Goal: Task Accomplishment & Management: Manage account settings

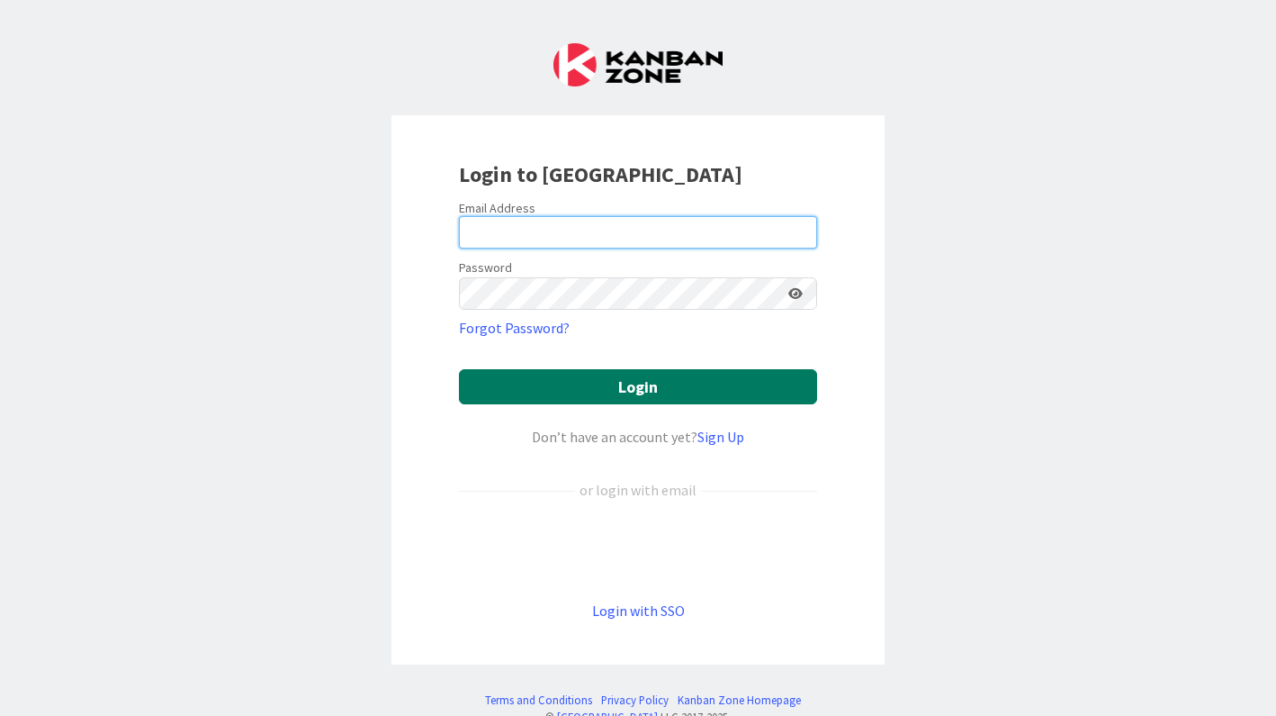
type input "[EMAIL_ADDRESS][DOMAIN_NAME]"
click at [569, 374] on button "Login" at bounding box center [638, 386] width 358 height 35
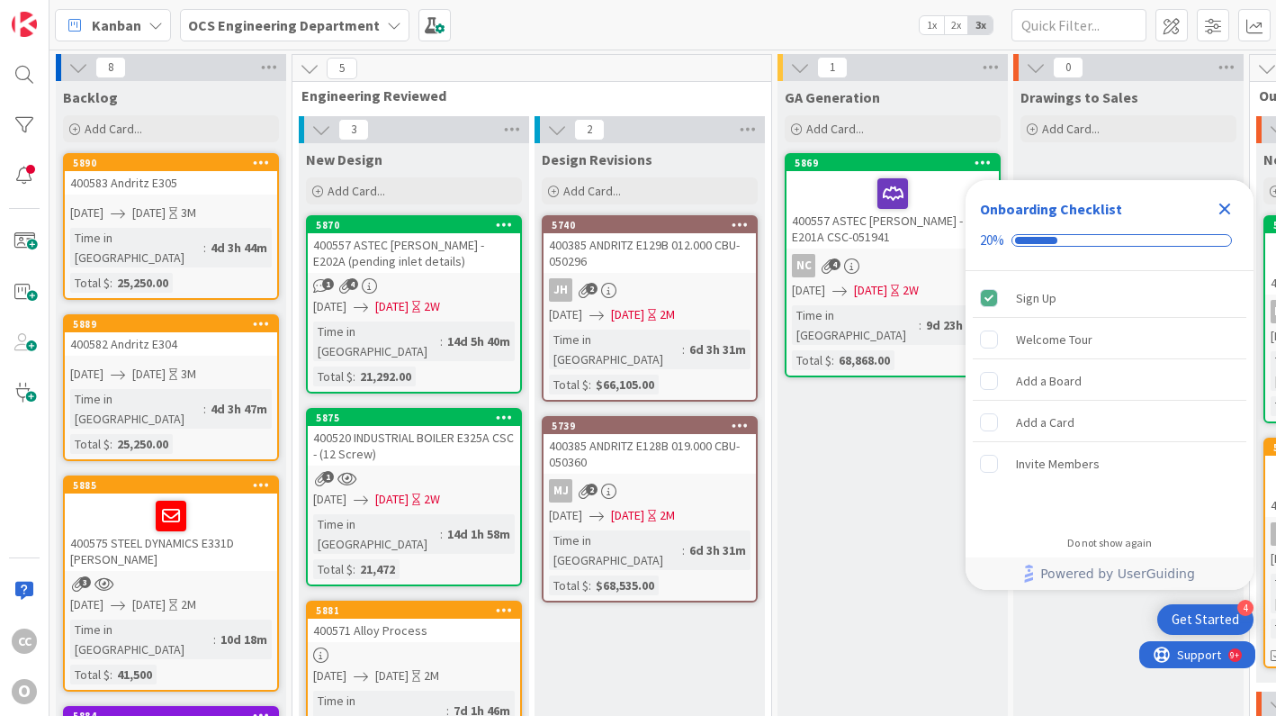
click at [1222, 210] on icon "Close Checklist" at bounding box center [1226, 209] width 12 height 12
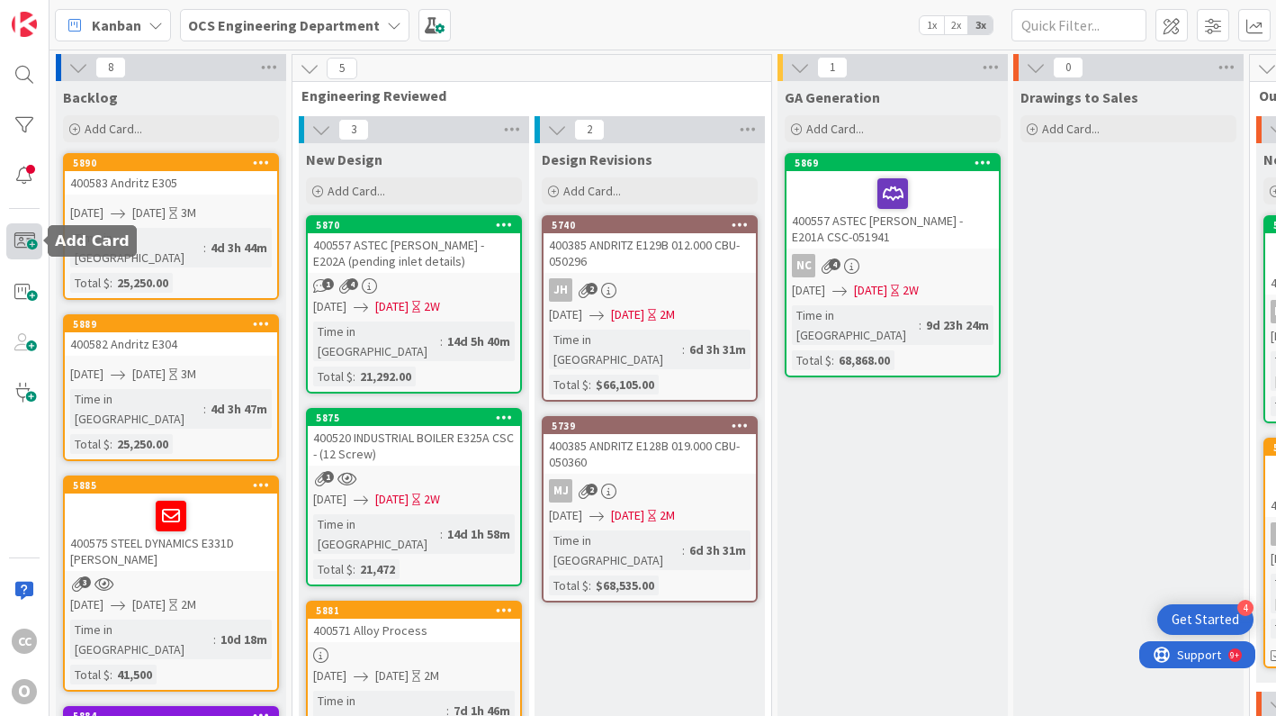
click at [27, 238] on span at bounding box center [24, 241] width 36 height 36
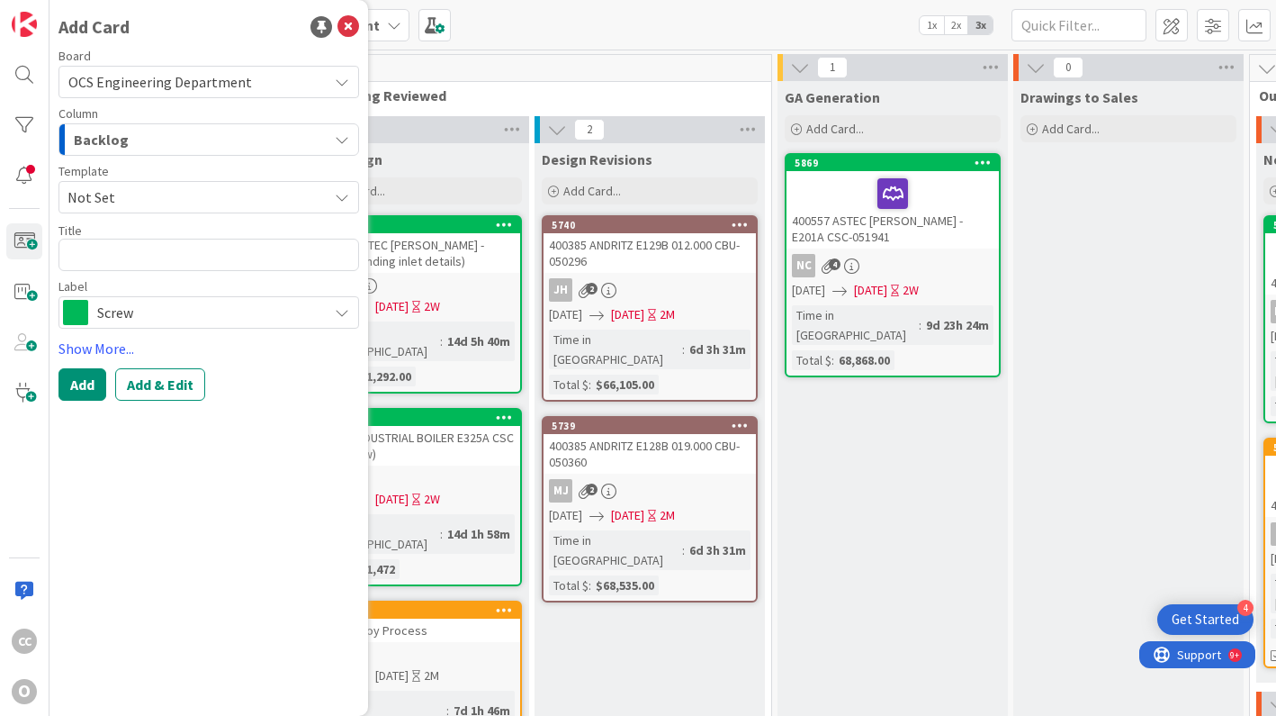
click at [142, 153] on div "Backlog" at bounding box center [198, 139] width 258 height 29
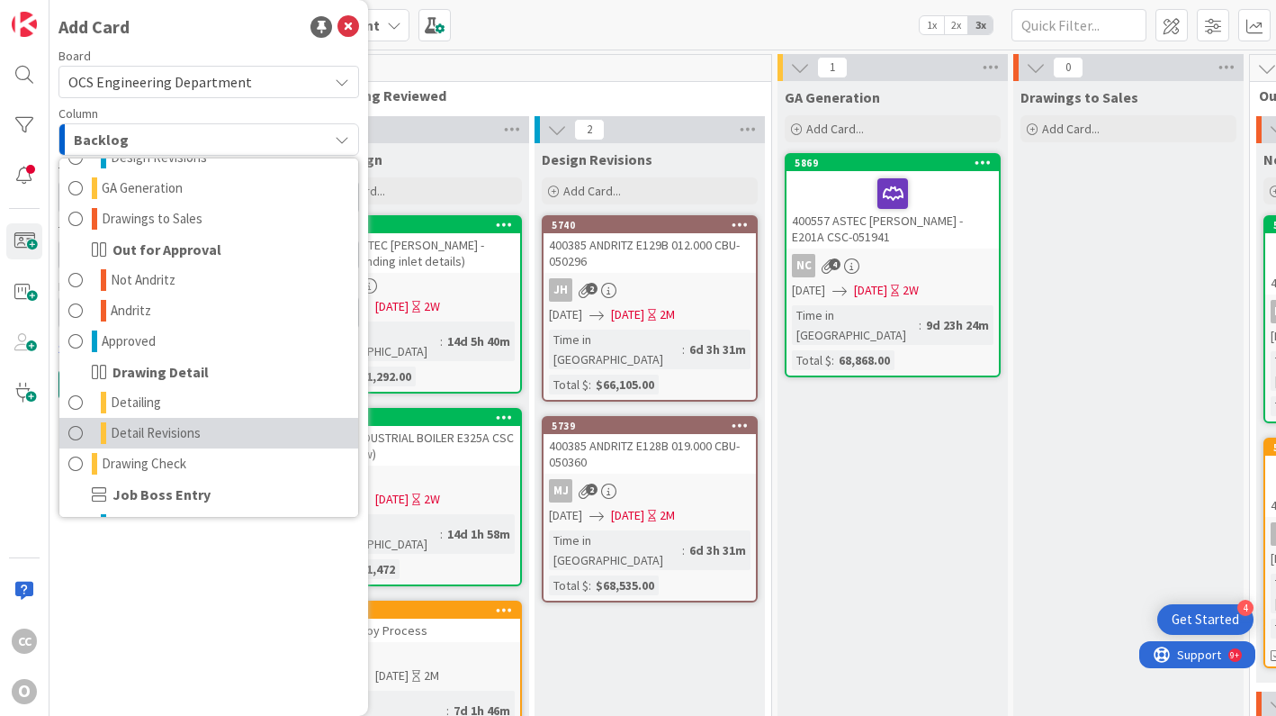
scroll to position [238, 0]
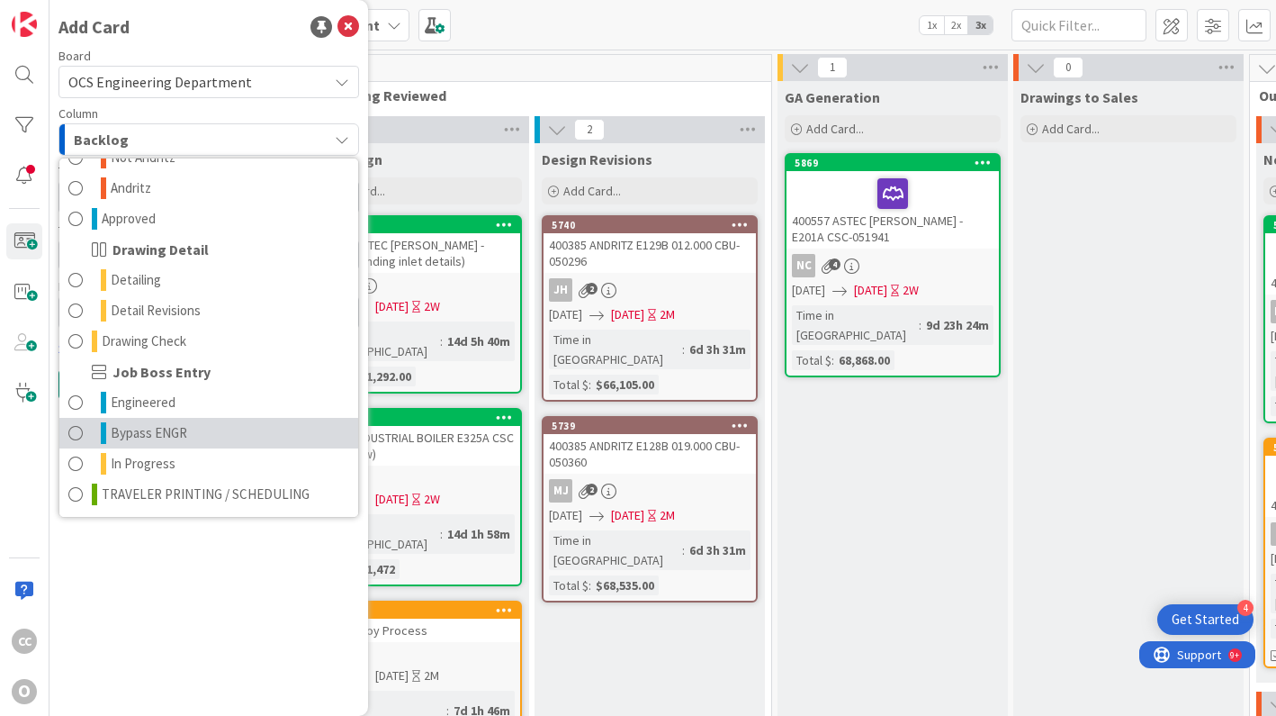
click at [175, 432] on span "Bypass ENGR" at bounding box center [149, 433] width 77 height 22
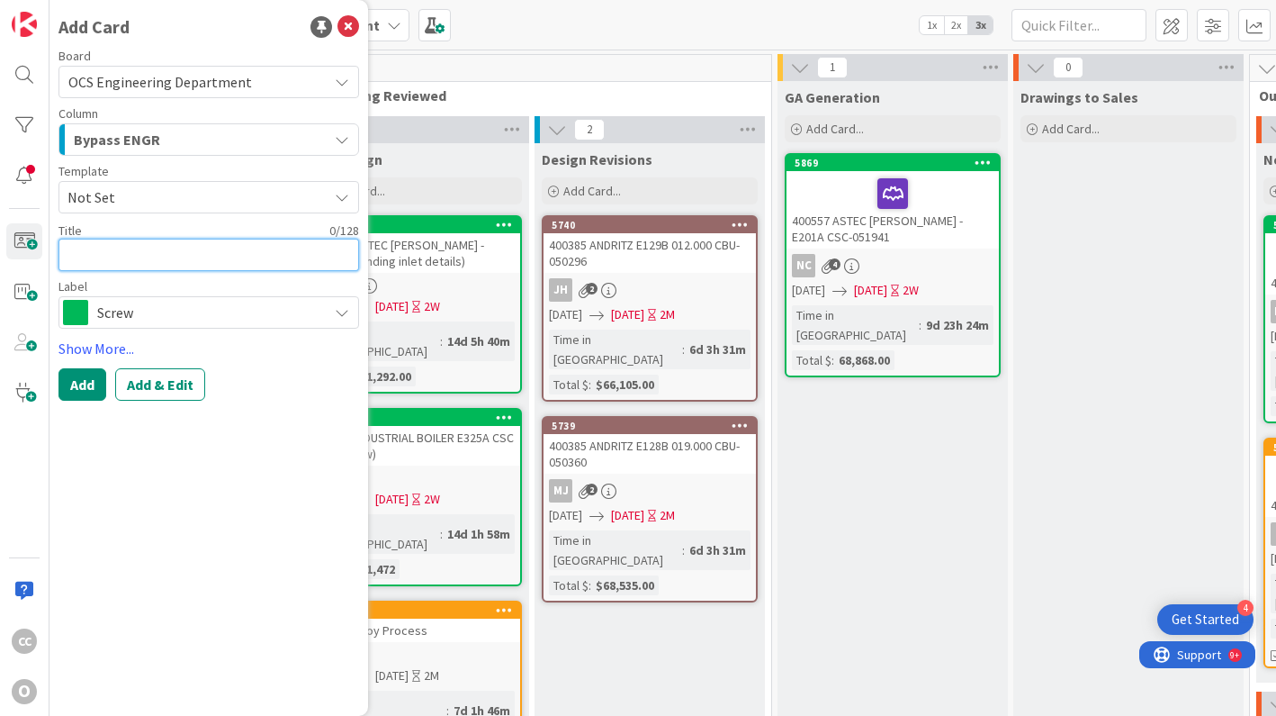
click at [142, 257] on textarea at bounding box center [209, 255] width 301 height 32
type textarea "x"
type textarea "4"
type textarea "x"
type textarea "40"
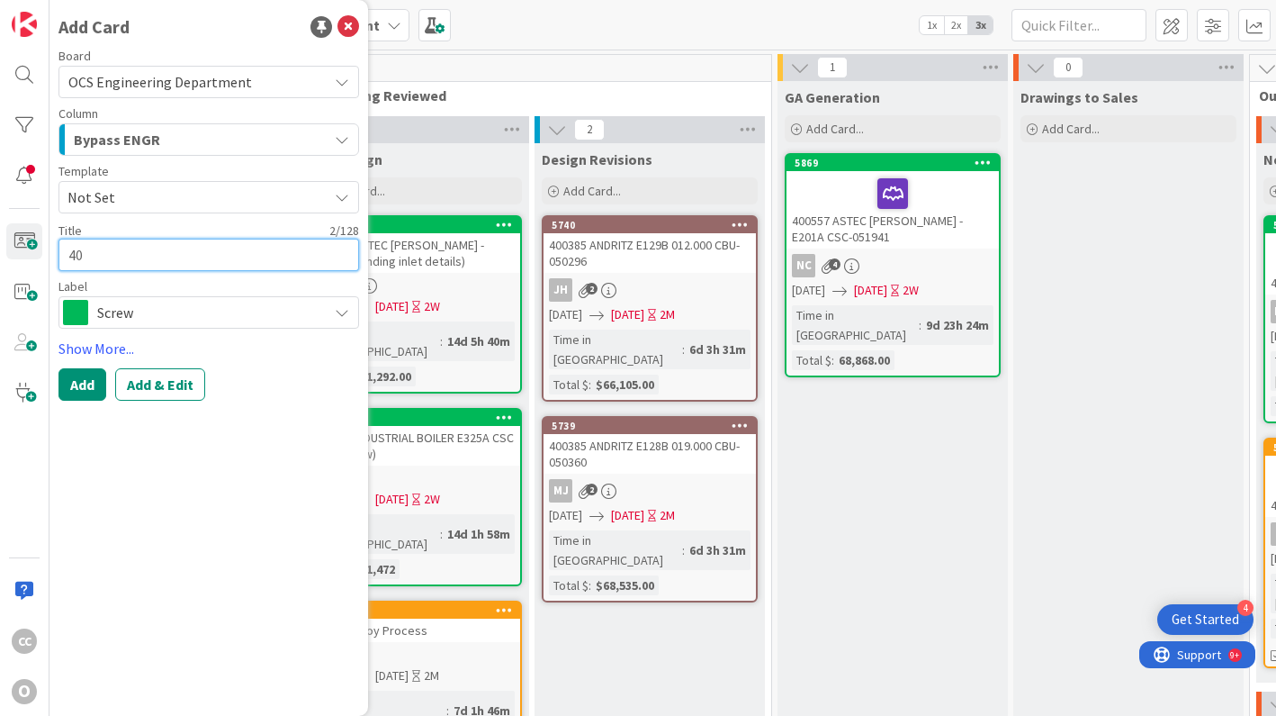
type textarea "x"
type textarea "400"
type textarea "x"
type textarea "4005"
type textarea "x"
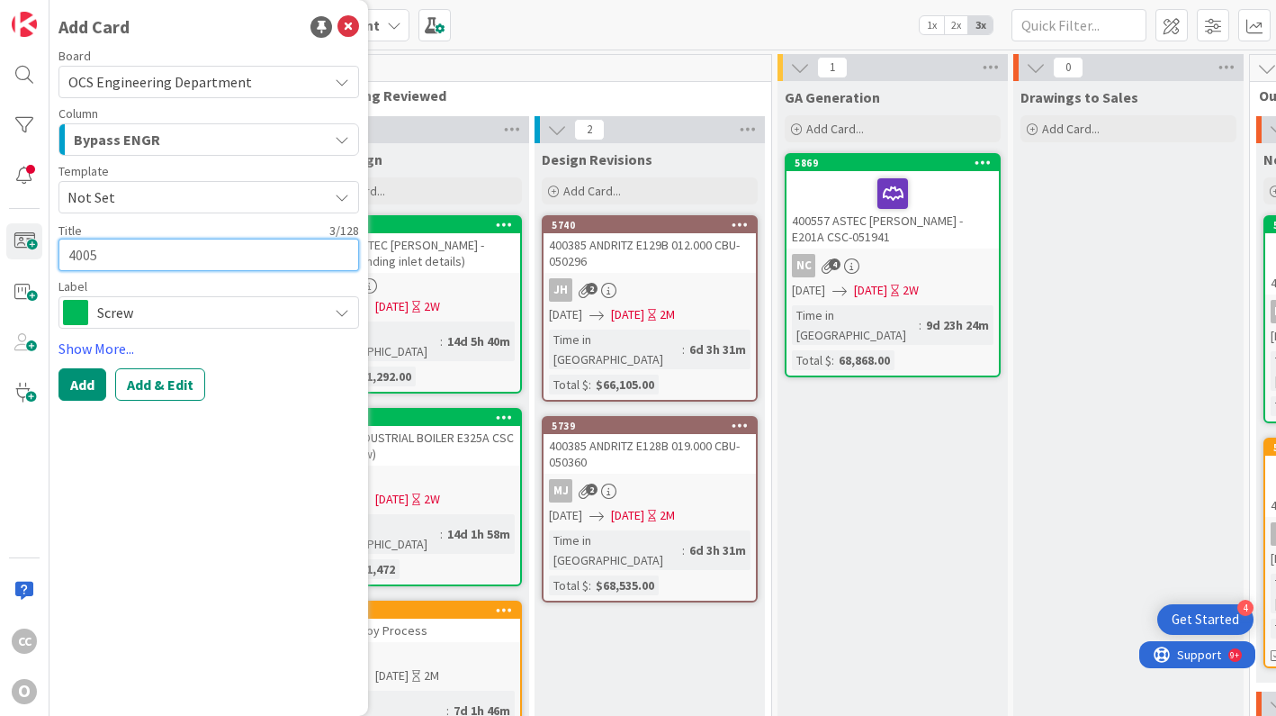
type textarea "40058"
type textarea "x"
type textarea "400587"
type textarea "x"
type textarea "400587"
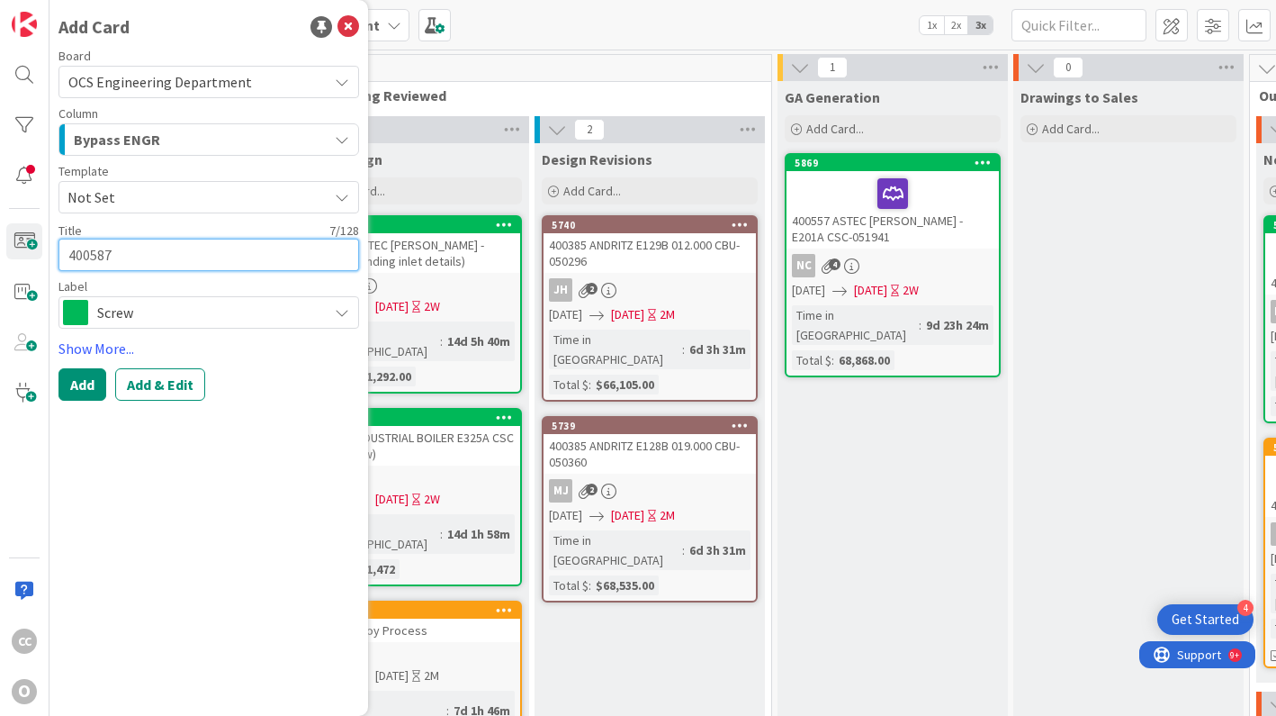
type textarea "x"
type textarea "400587 s"
type textarea "x"
type textarea "400587 sa"
type textarea "x"
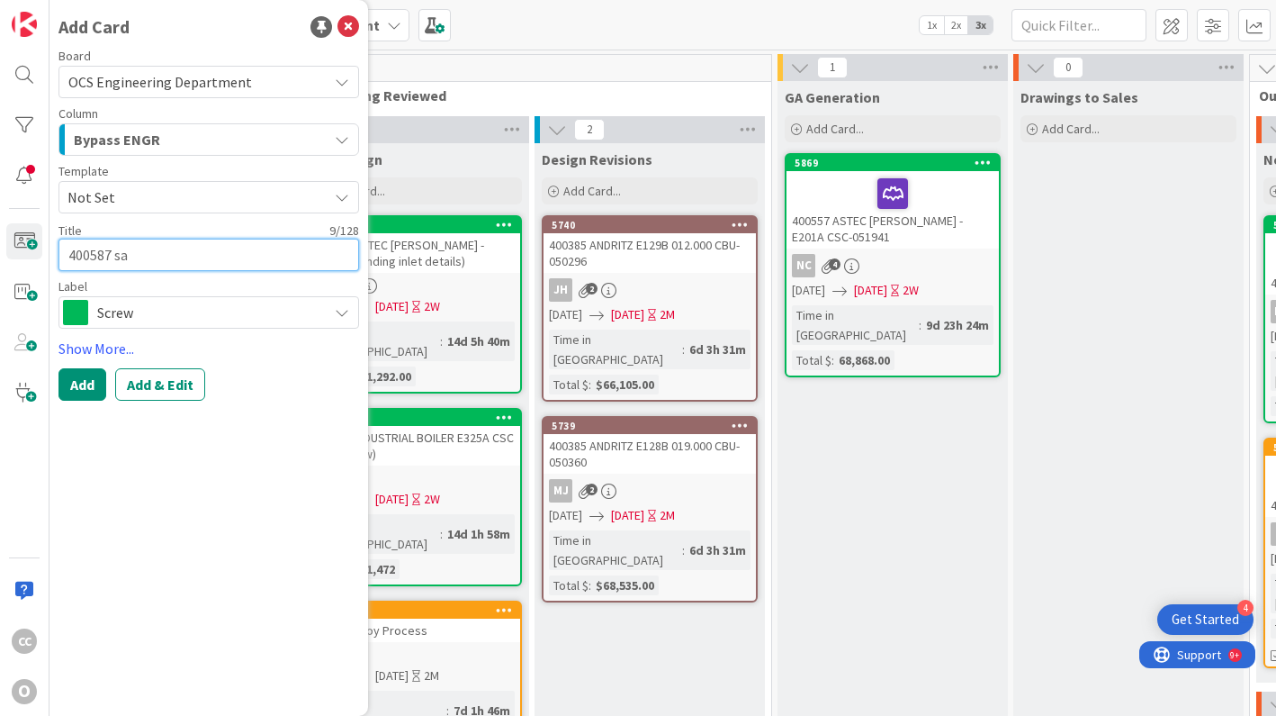
type textarea "400587 sav"
type textarea "x"
type textarea "400587 savv"
type textarea "x"
type textarea "400587 savva"
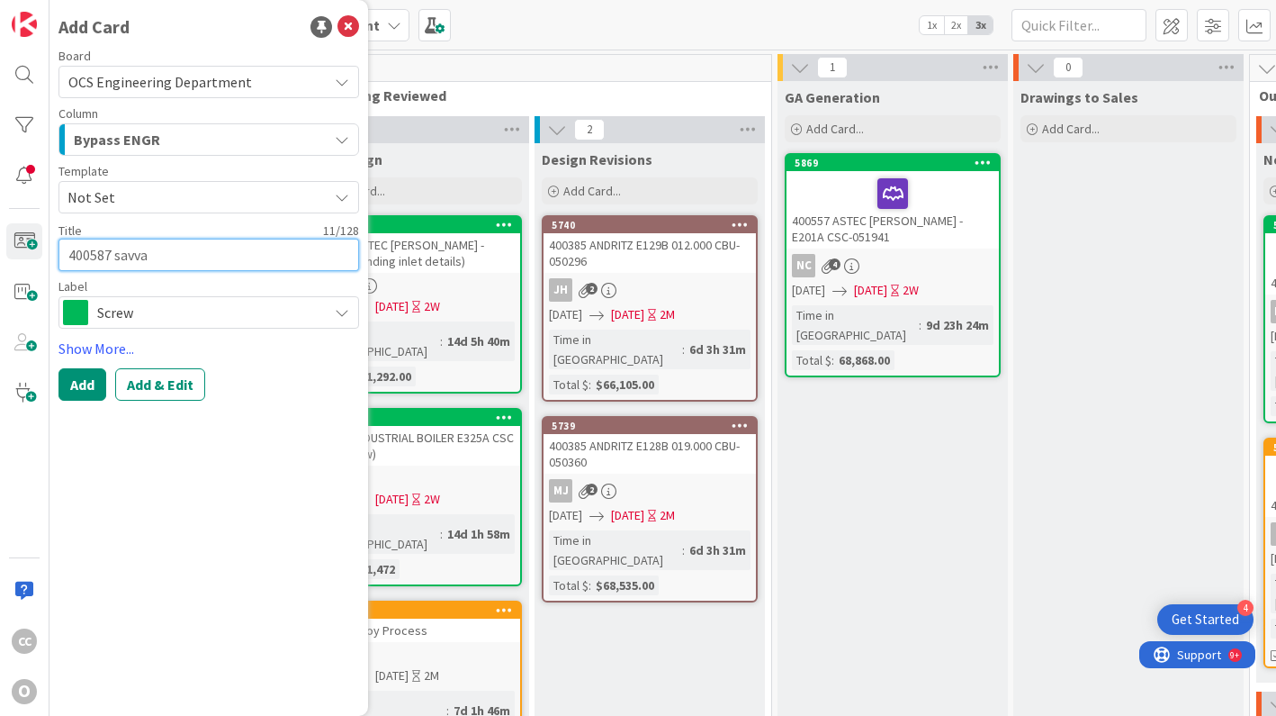
type textarea "x"
type textarea "400587 savvan"
type textarea "x"
type textarea "400587 savva"
type textarea "x"
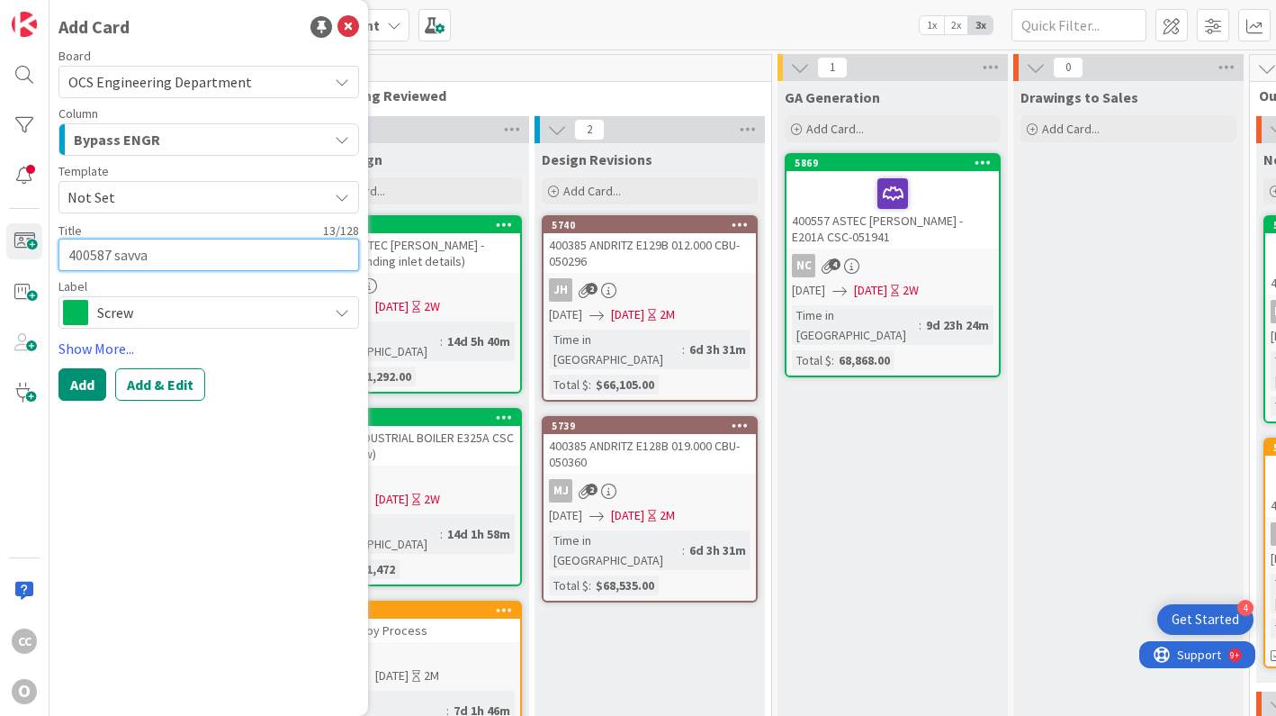
type textarea "400587 savv"
type textarea "x"
type textarea "400587 sav"
type textarea "x"
type textarea "400587 sa"
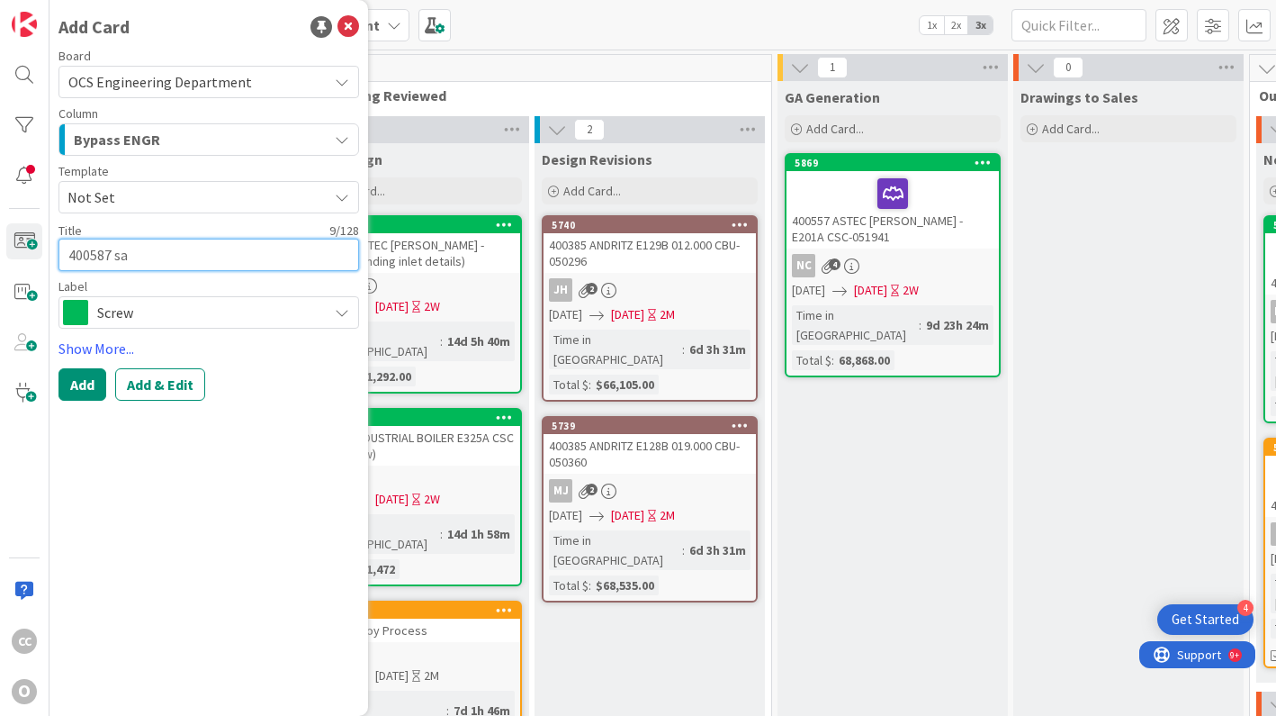
type textarea "x"
type textarea "400587 s"
type textarea "x"
type textarea "400587"
type textarea "x"
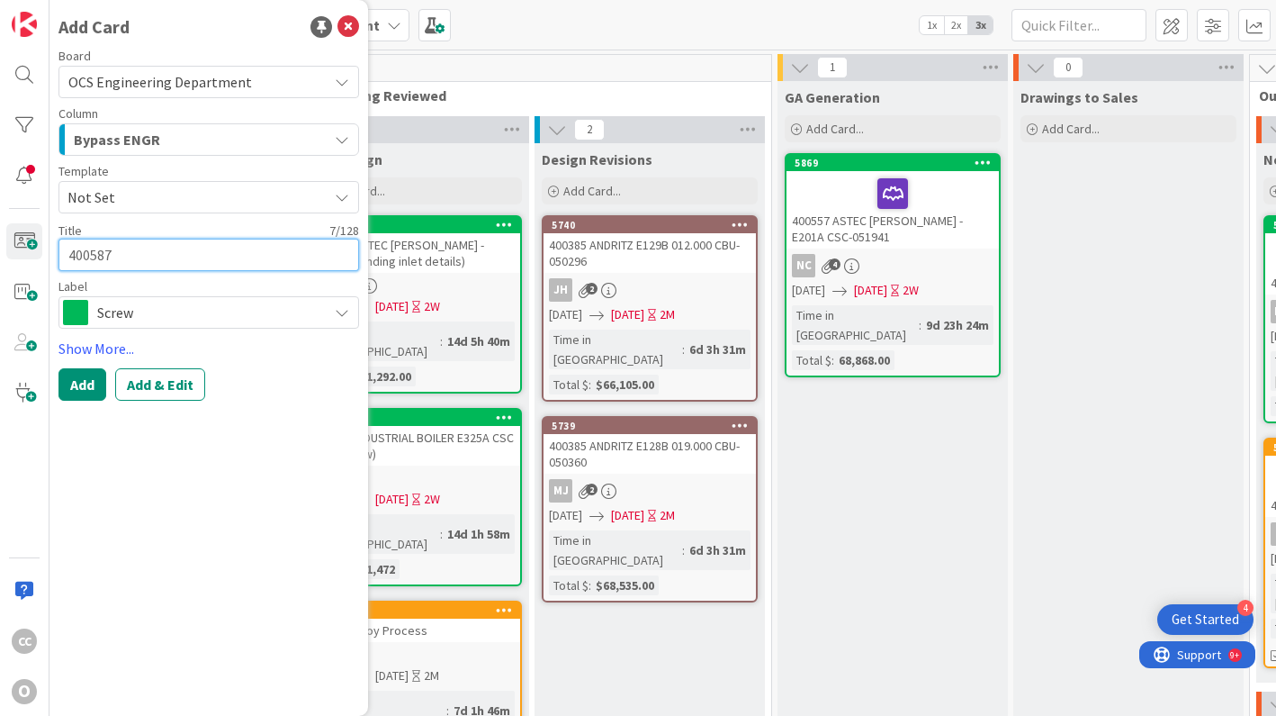
type textarea "400587 S"
type textarea "x"
type textarea "400587 SA"
type textarea "x"
type textarea "400587 SAV"
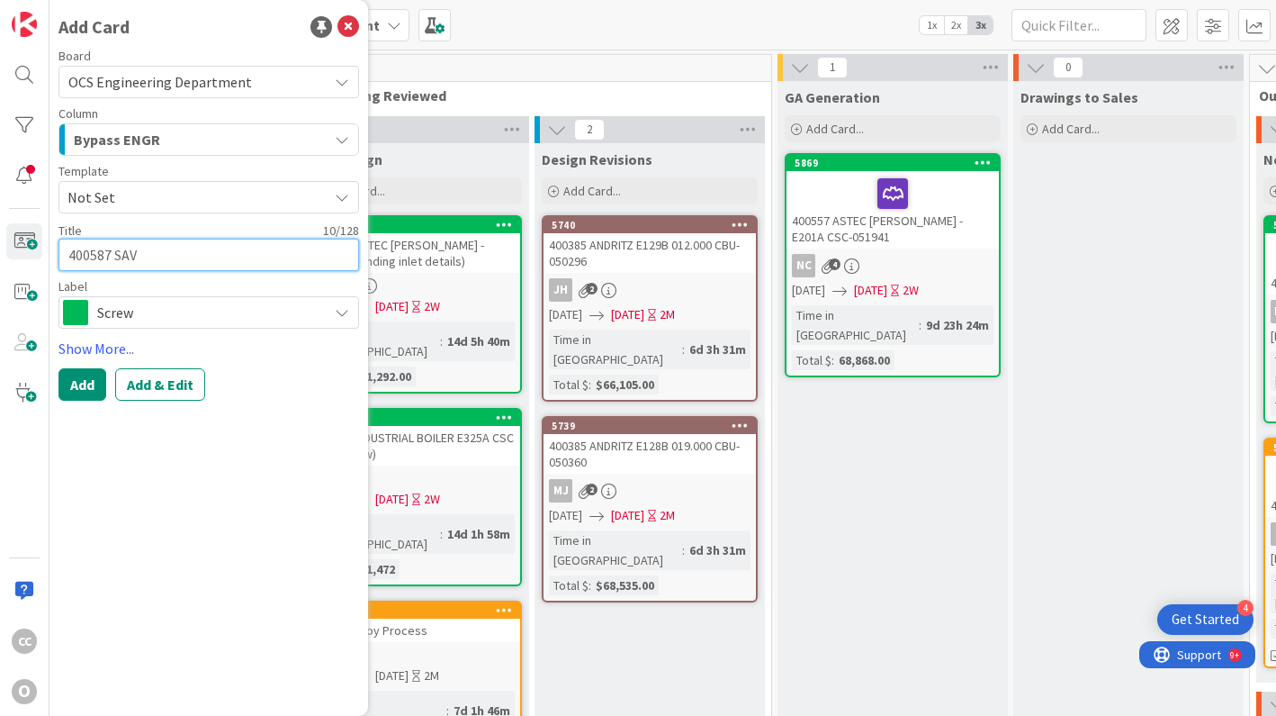
type textarea "x"
type textarea "400587 SAVA"
type textarea "x"
type textarea "400587 SAVAN"
type textarea "x"
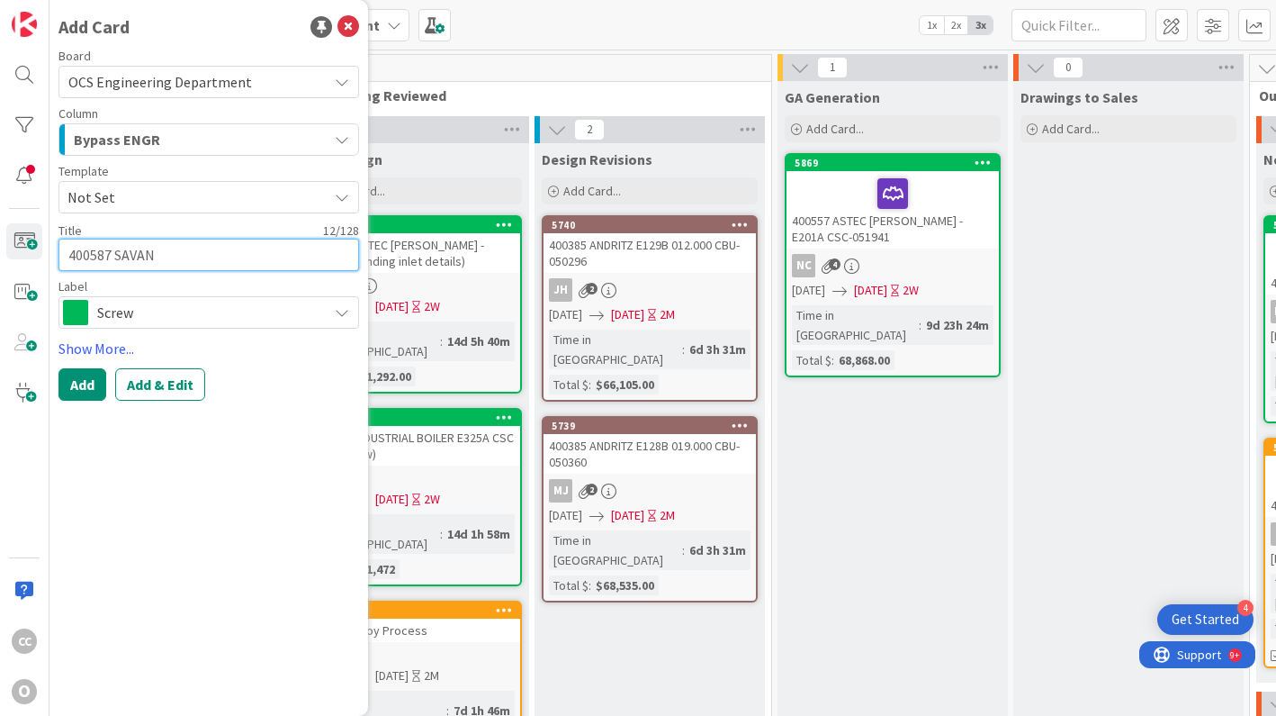
type textarea "400587 SAVANN"
type textarea "x"
type textarea "400587 SAVANNA"
type textarea "x"
type textarea "400587 [GEOGRAPHIC_DATA]"
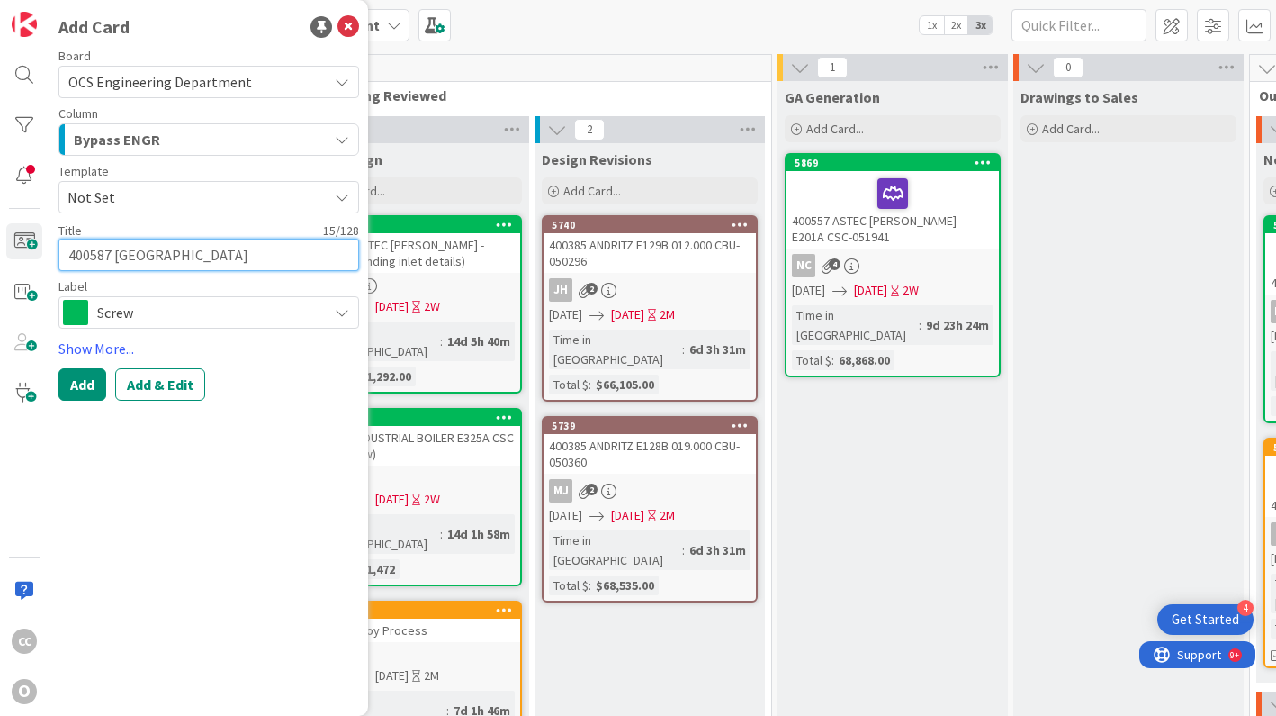
type textarea "x"
type textarea "400587 [GEOGRAPHIC_DATA]"
type textarea "x"
type textarea "400587 SAVANNAH R"
type textarea "x"
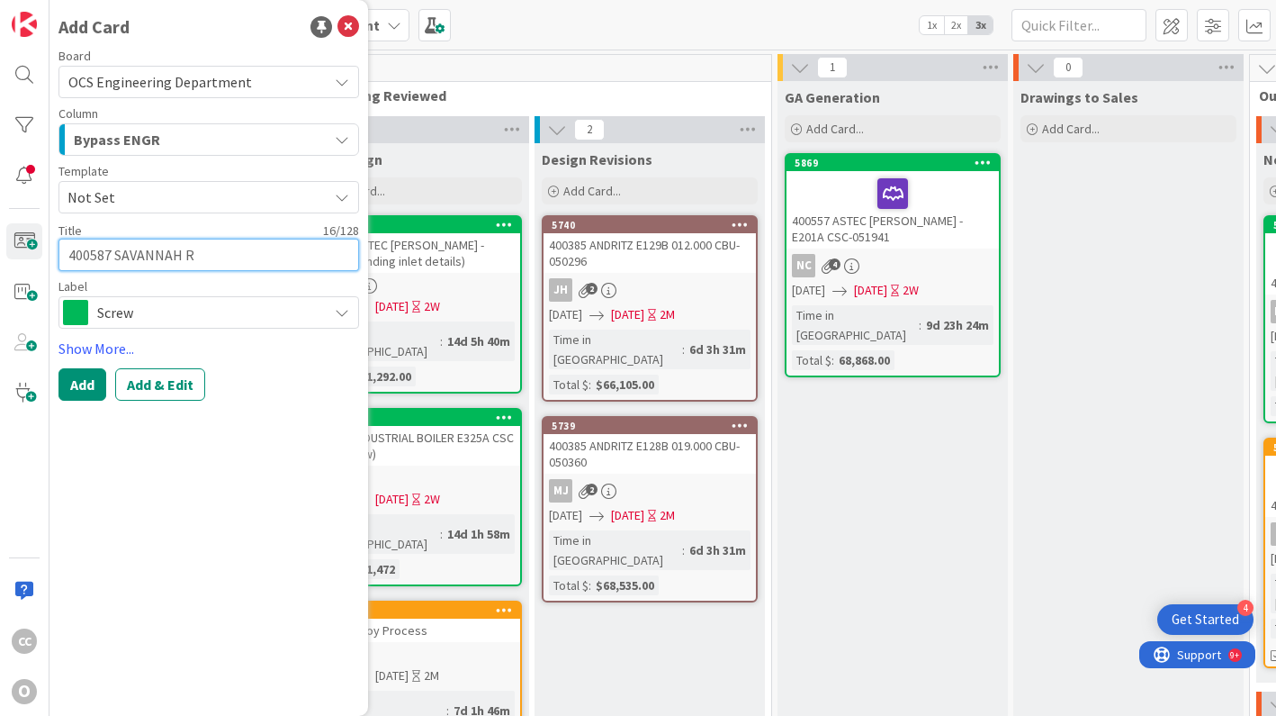
type textarea "400587 SAVANNAH RU"
type textarea "x"
type textarea "400587 SAVANNAH RUB"
type textarea "x"
type textarea "400587 SAVANNAH RUBB"
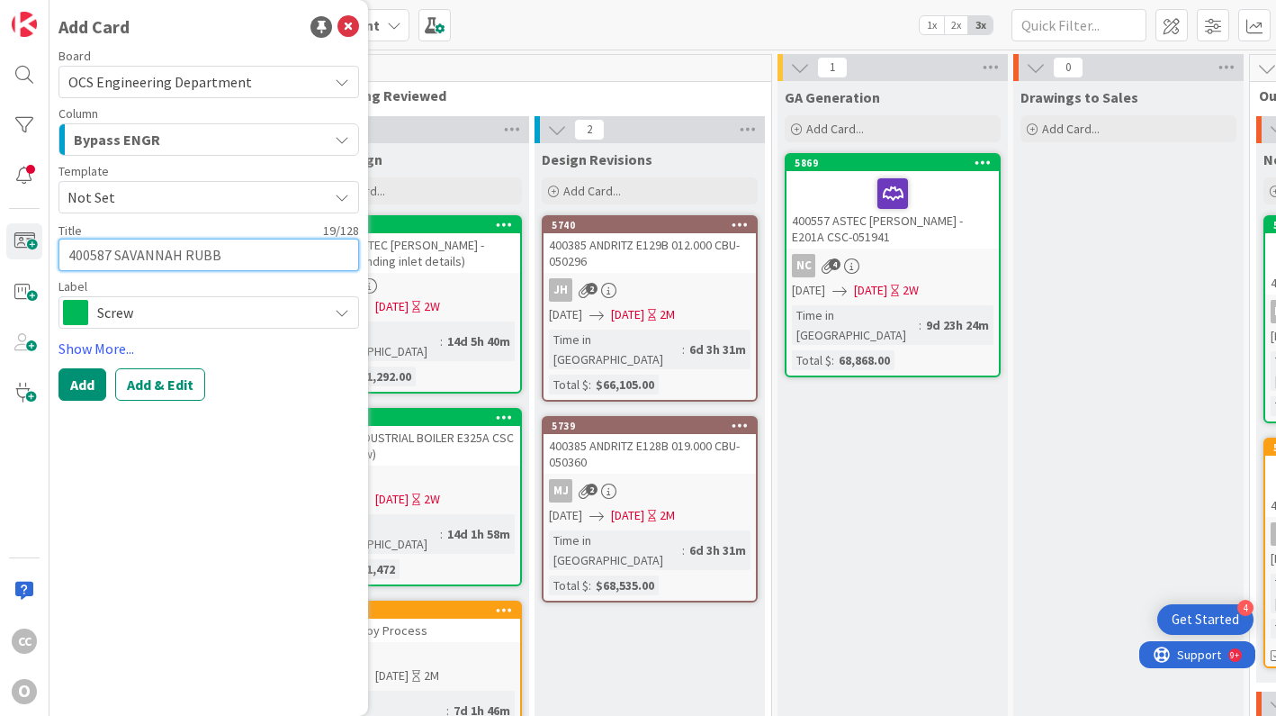
type textarea "x"
type textarea "400587 [PERSON_NAME]"
type textarea "x"
type textarea "400587 SAVANNAH RUBBER"
click at [245, 311] on span "Screw" at bounding box center [207, 312] width 221 height 25
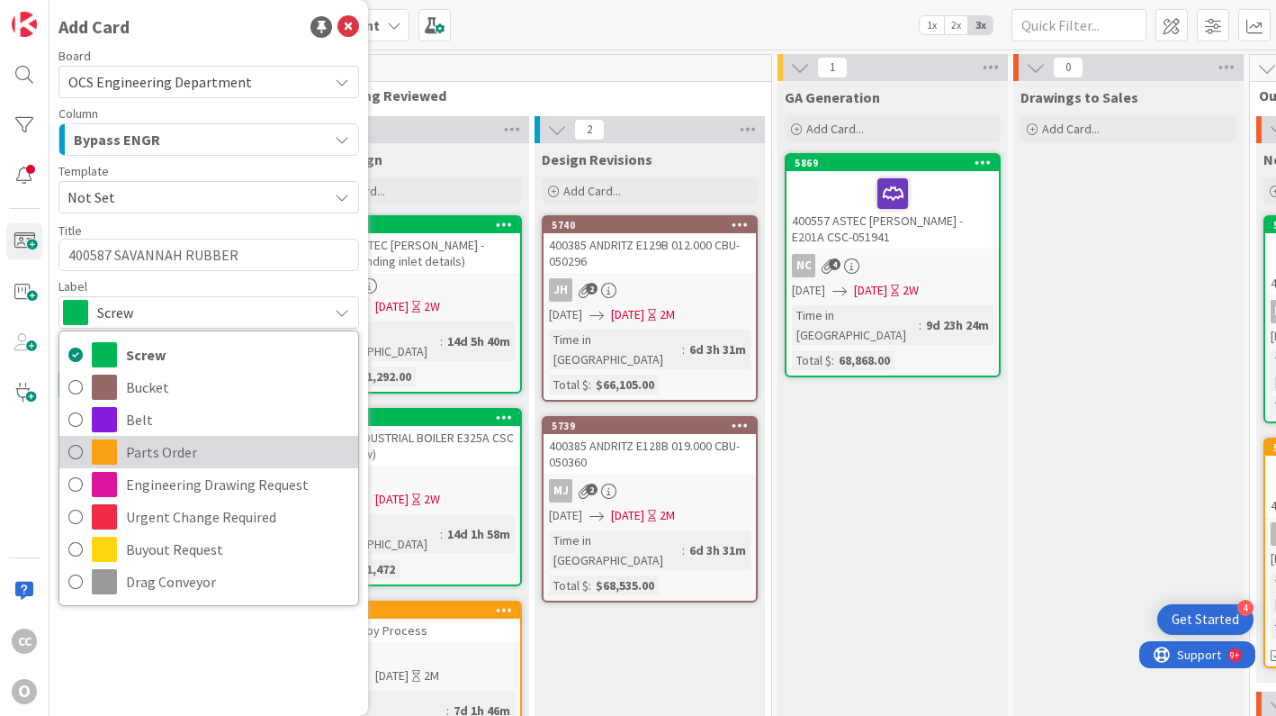
click at [184, 453] on span "Parts Order" at bounding box center [237, 451] width 223 height 27
type textarea "x"
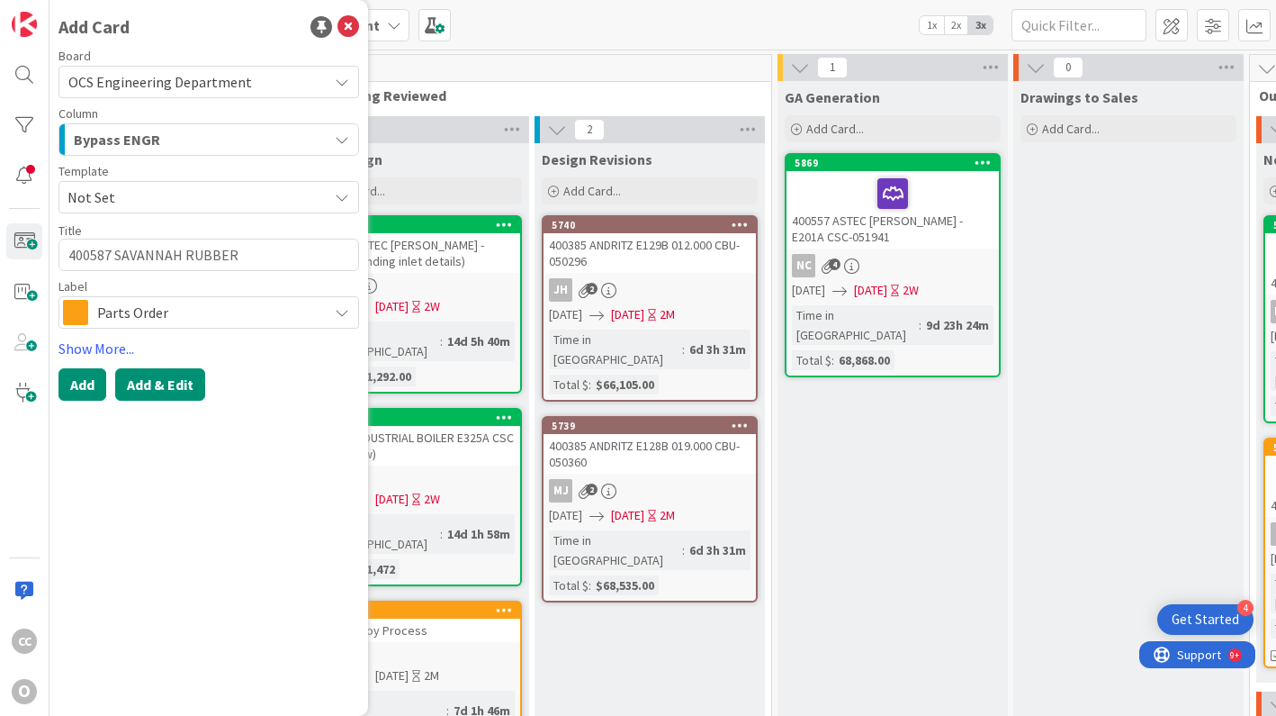
click at [164, 383] on button "Add & Edit" at bounding box center [160, 384] width 90 height 32
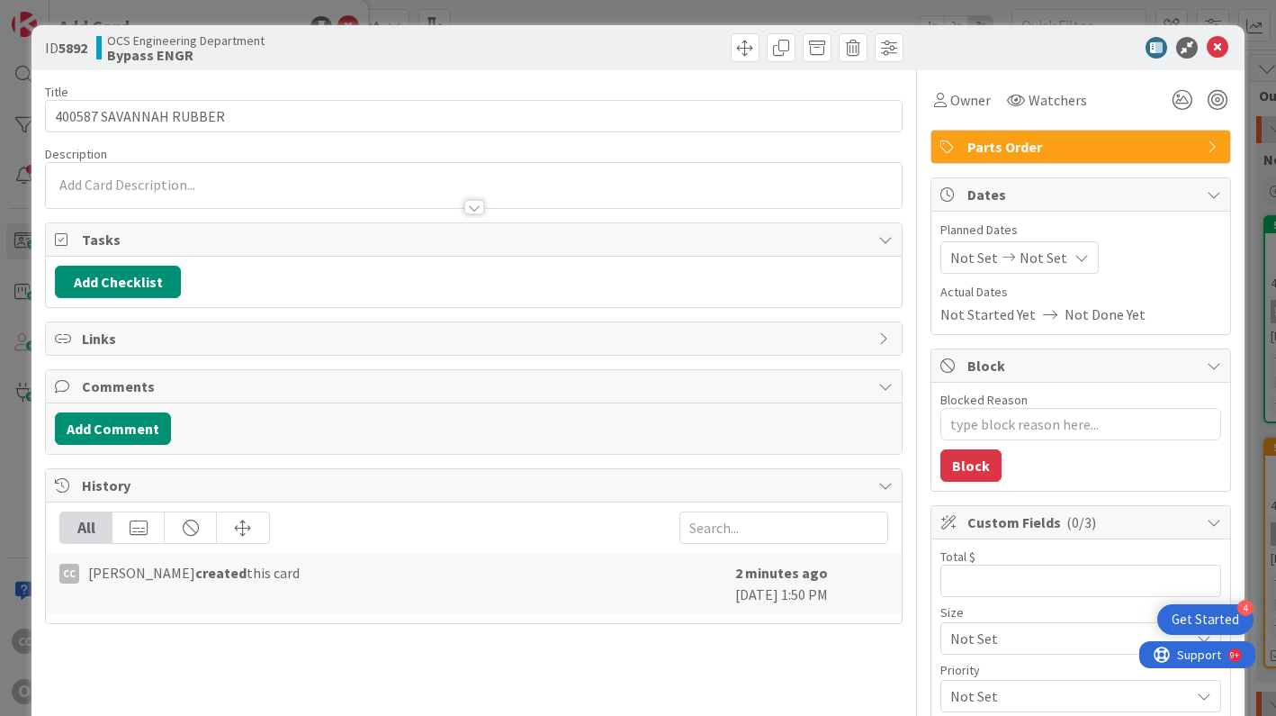
click at [749, 43] on div at bounding box center [691, 47] width 425 height 29
click at [731, 44] on span at bounding box center [745, 47] width 29 height 29
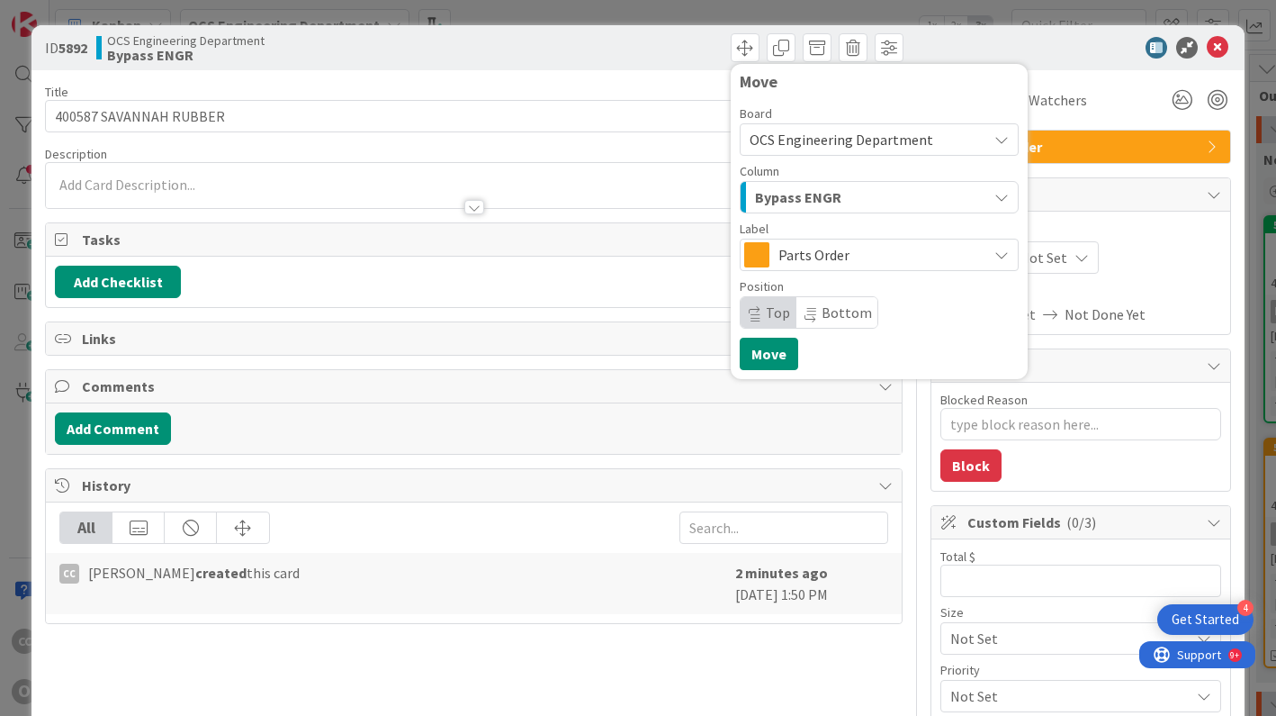
click at [840, 265] on span "Parts Order" at bounding box center [879, 254] width 200 height 25
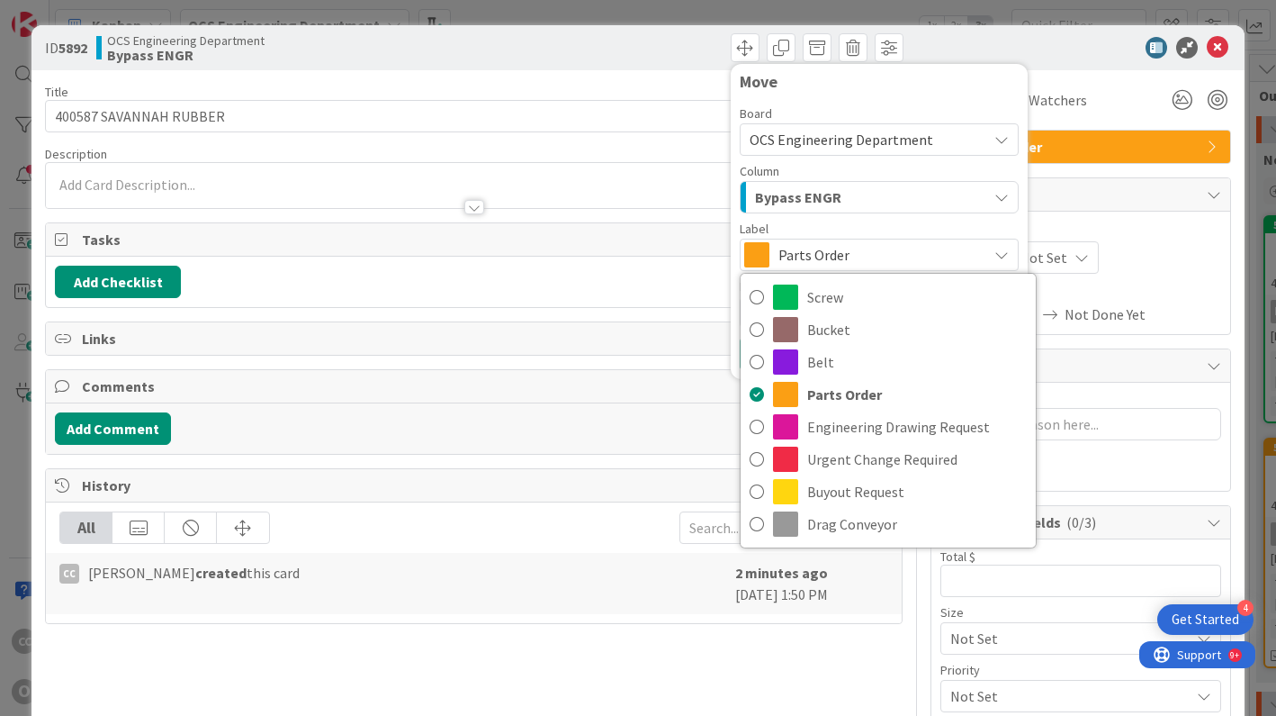
click at [860, 245] on span "Parts Order" at bounding box center [879, 254] width 200 height 25
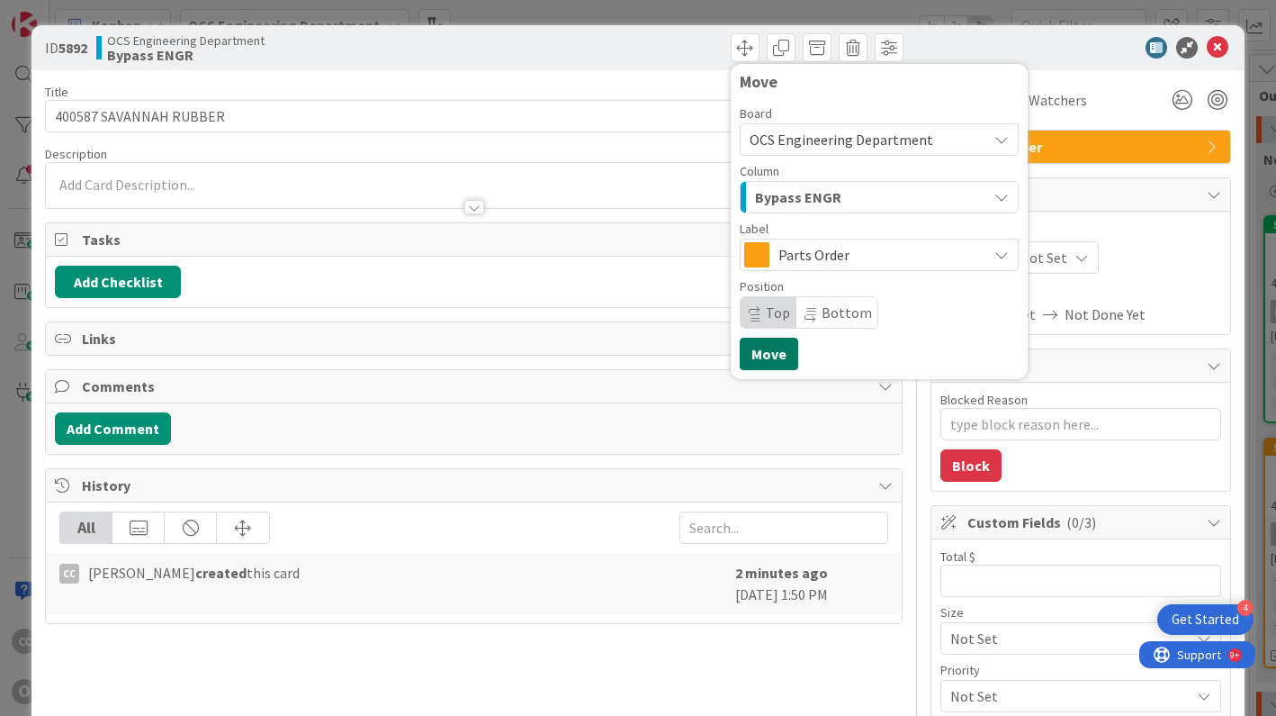
click at [767, 357] on button "Move" at bounding box center [769, 354] width 59 height 32
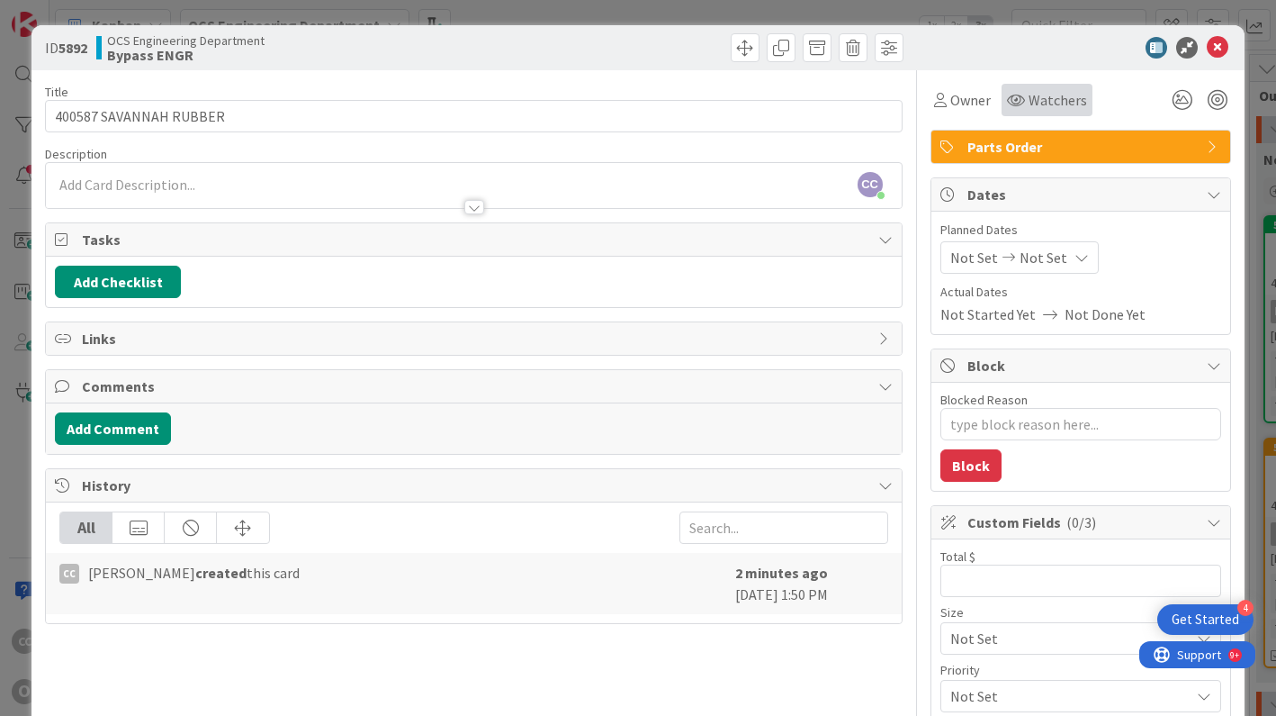
click at [1007, 98] on icon at bounding box center [1016, 100] width 18 height 14
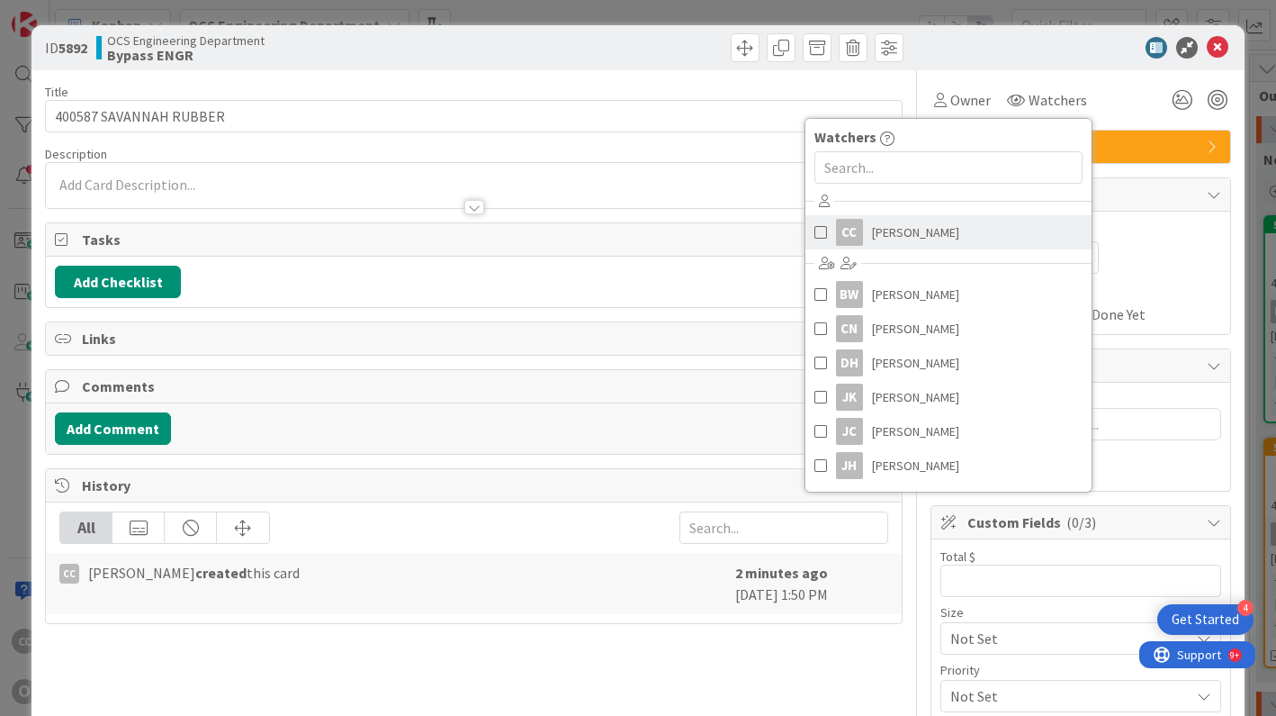
click at [927, 236] on span "[PERSON_NAME]" at bounding box center [915, 232] width 87 height 27
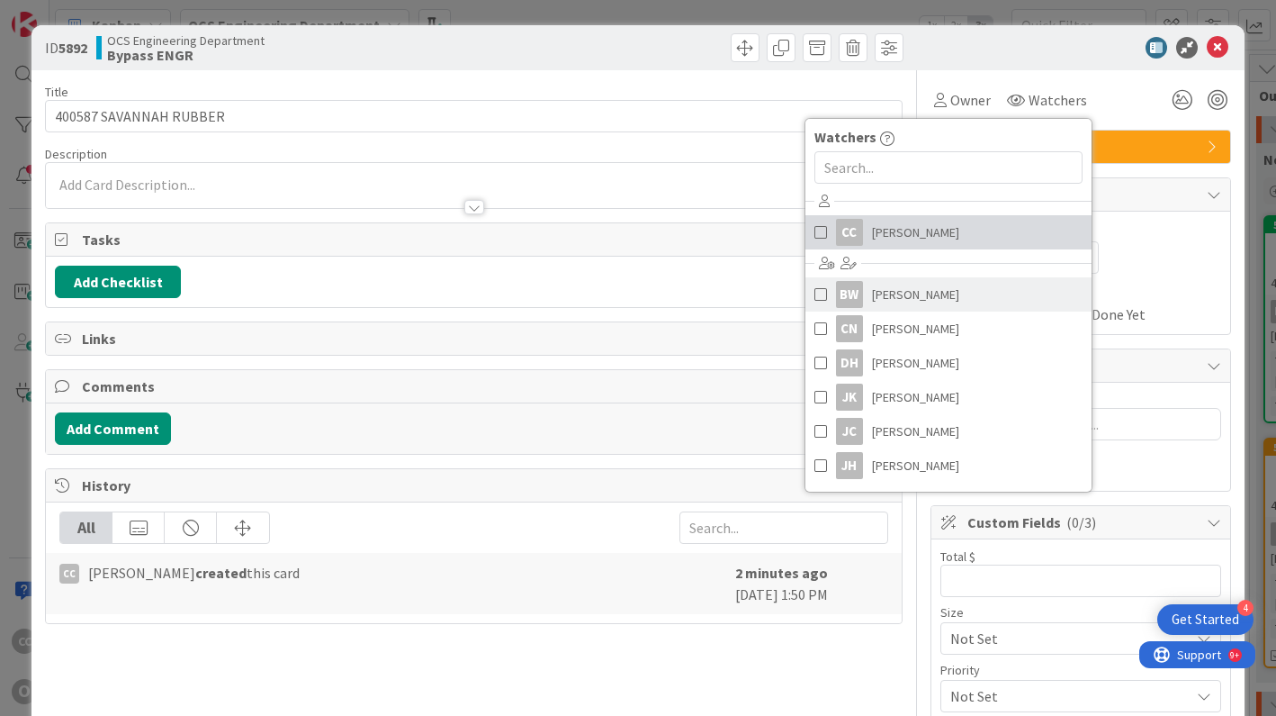
type textarea "x"
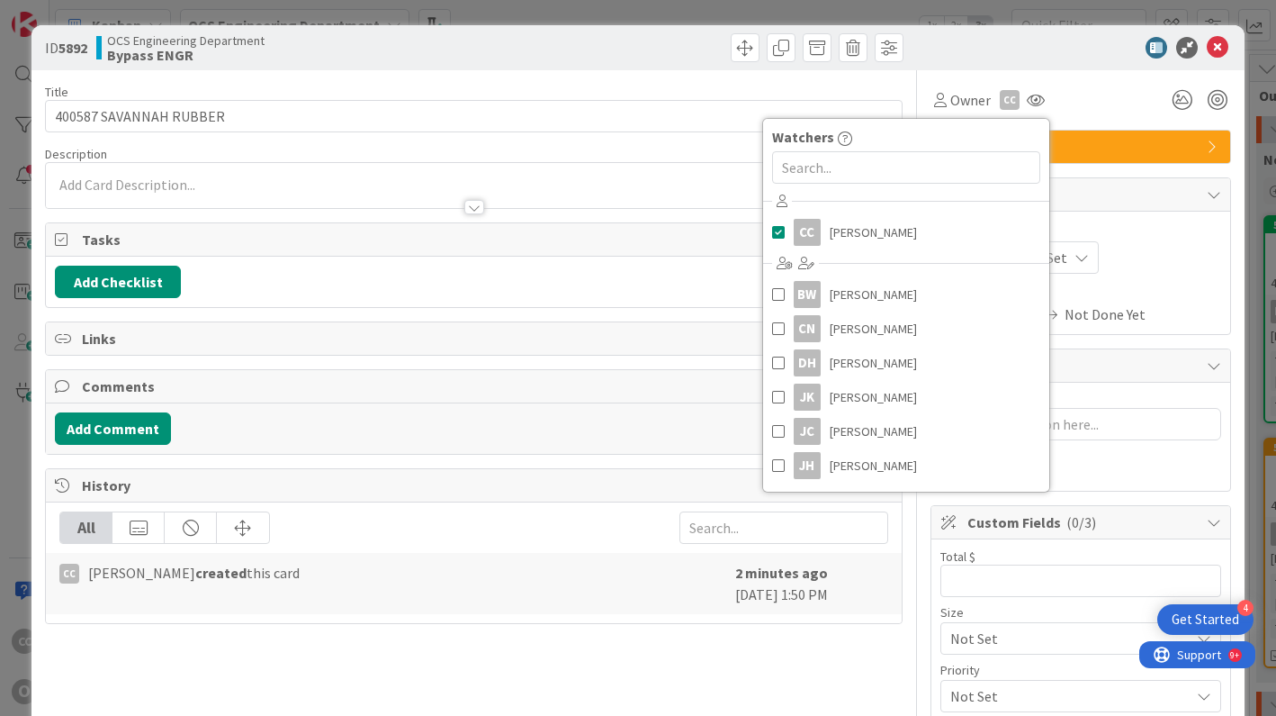
click at [1140, 240] on div "Planned Dates Not Set Not Set" at bounding box center [1081, 247] width 281 height 53
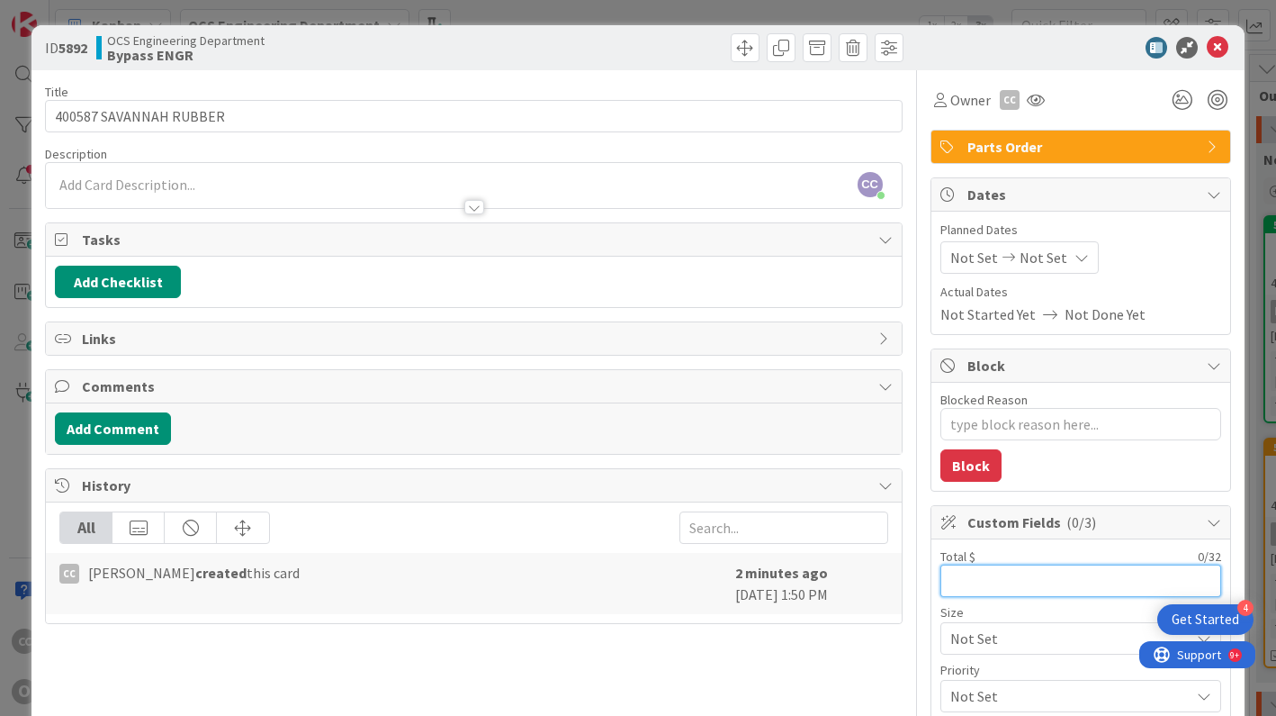
click at [976, 586] on input "text" at bounding box center [1081, 580] width 281 height 32
click at [1001, 585] on input "text" at bounding box center [1081, 580] width 281 height 32
type input "185"
type textarea "x"
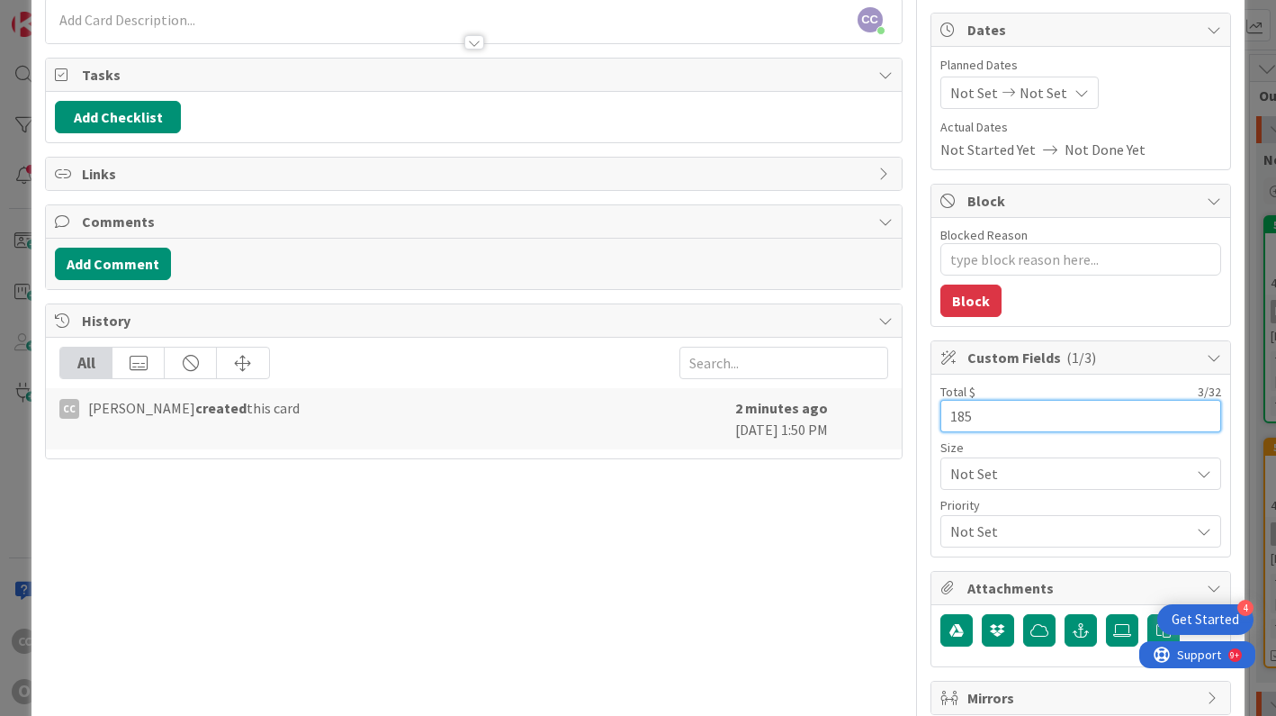
scroll to position [70, 0]
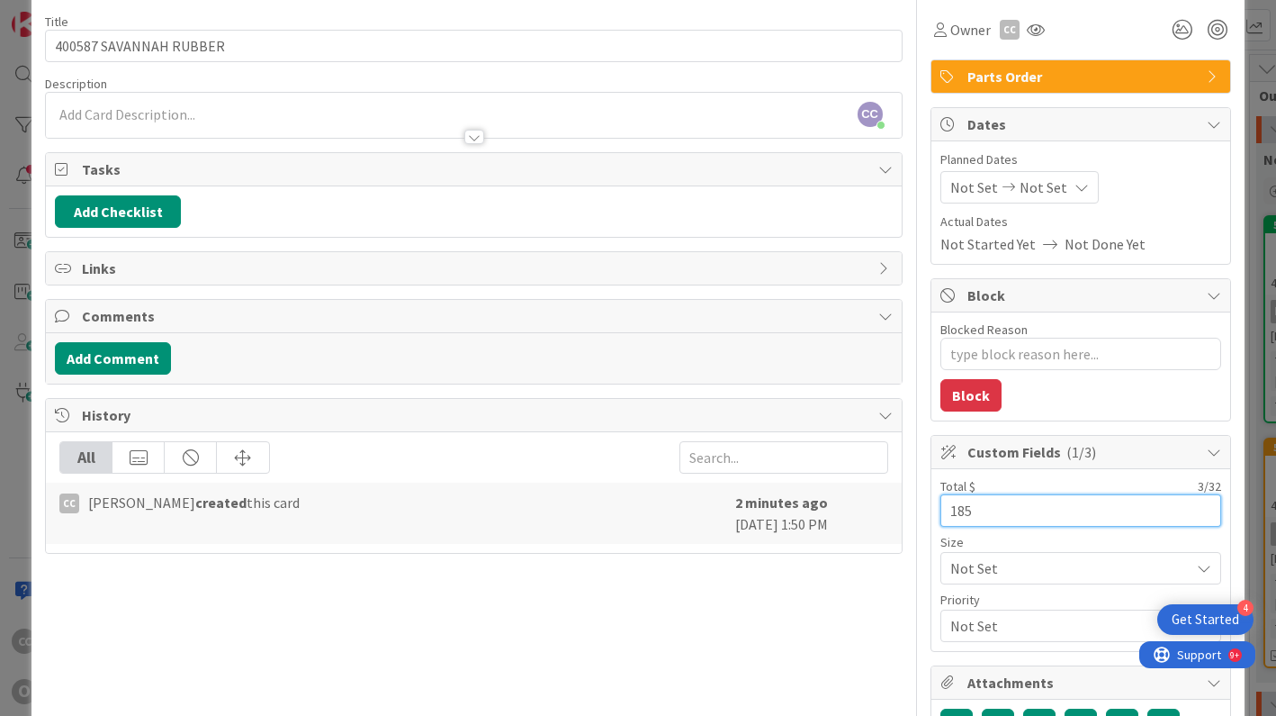
type input "185"
click at [960, 190] on span "Not Set" at bounding box center [975, 187] width 48 height 22
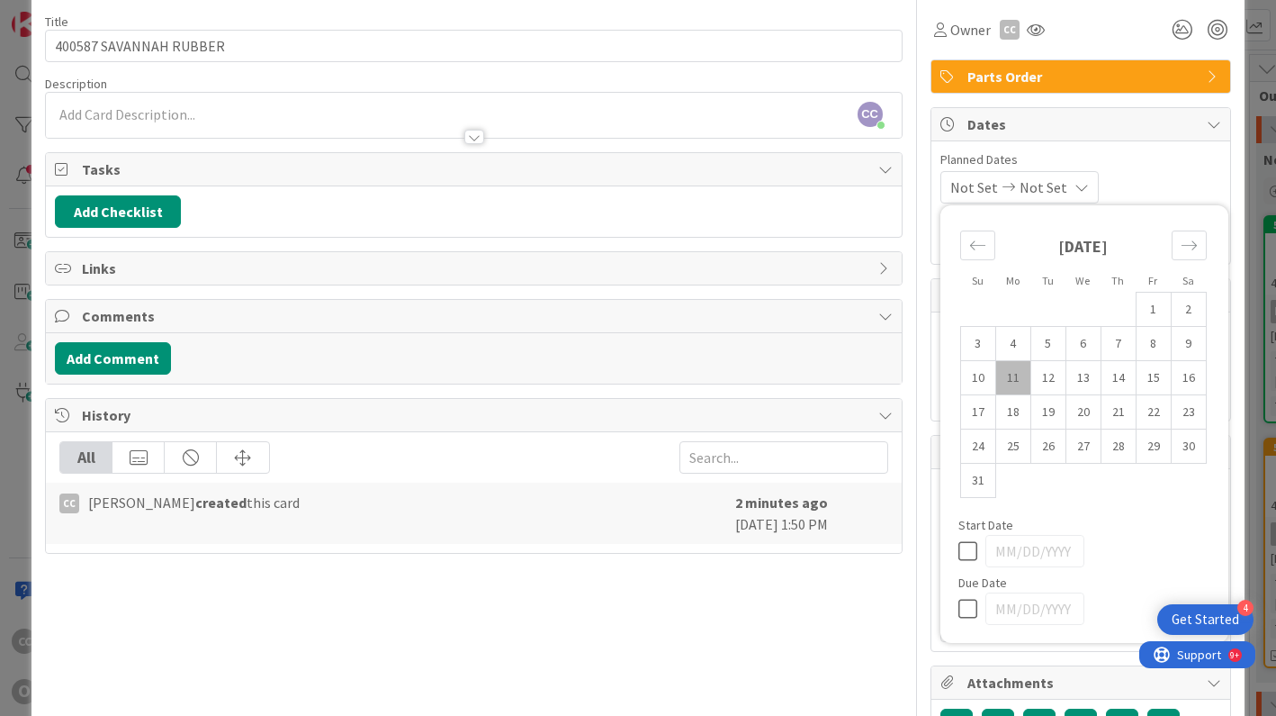
click at [1005, 378] on td "11" at bounding box center [1013, 378] width 35 height 34
type input "[DATE]"
click at [1144, 378] on td "15" at bounding box center [1153, 378] width 35 height 34
type textarea "x"
type input "[DATE]"
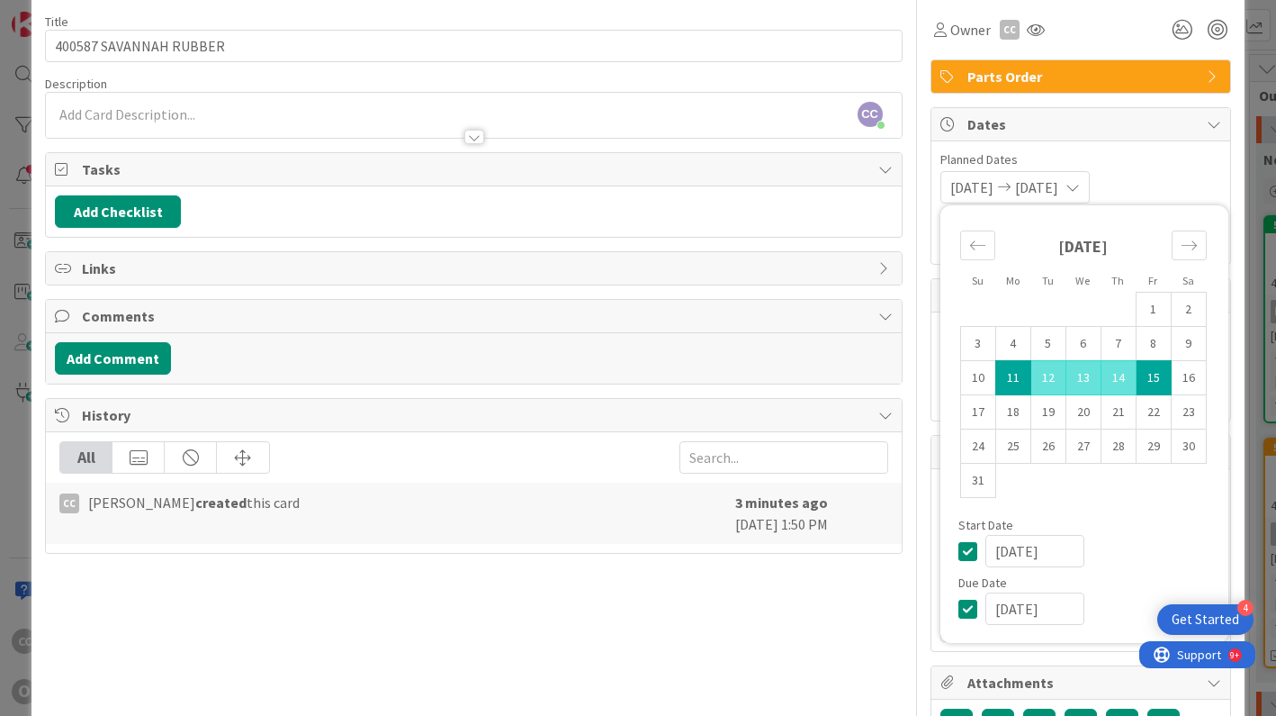
click at [1125, 557] on div "[DATE]" at bounding box center [1098, 551] width 225 height 32
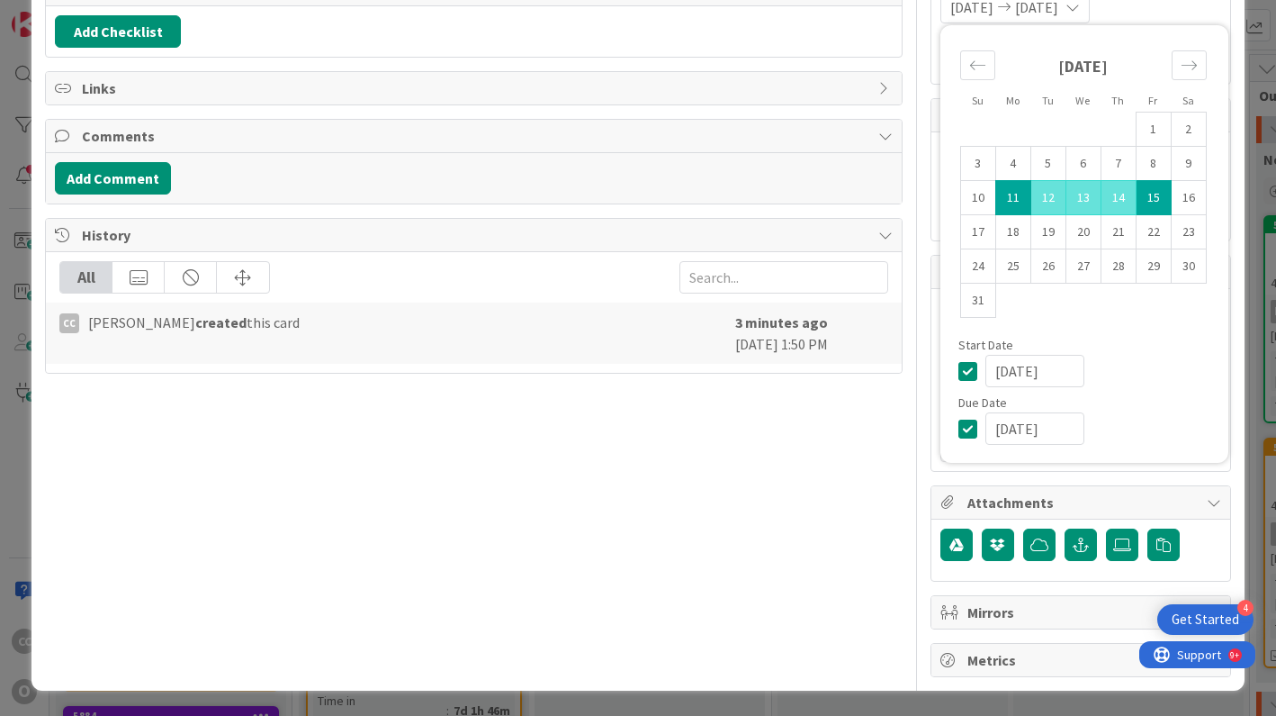
click at [1116, 566] on div at bounding box center [1081, 549] width 281 height 43
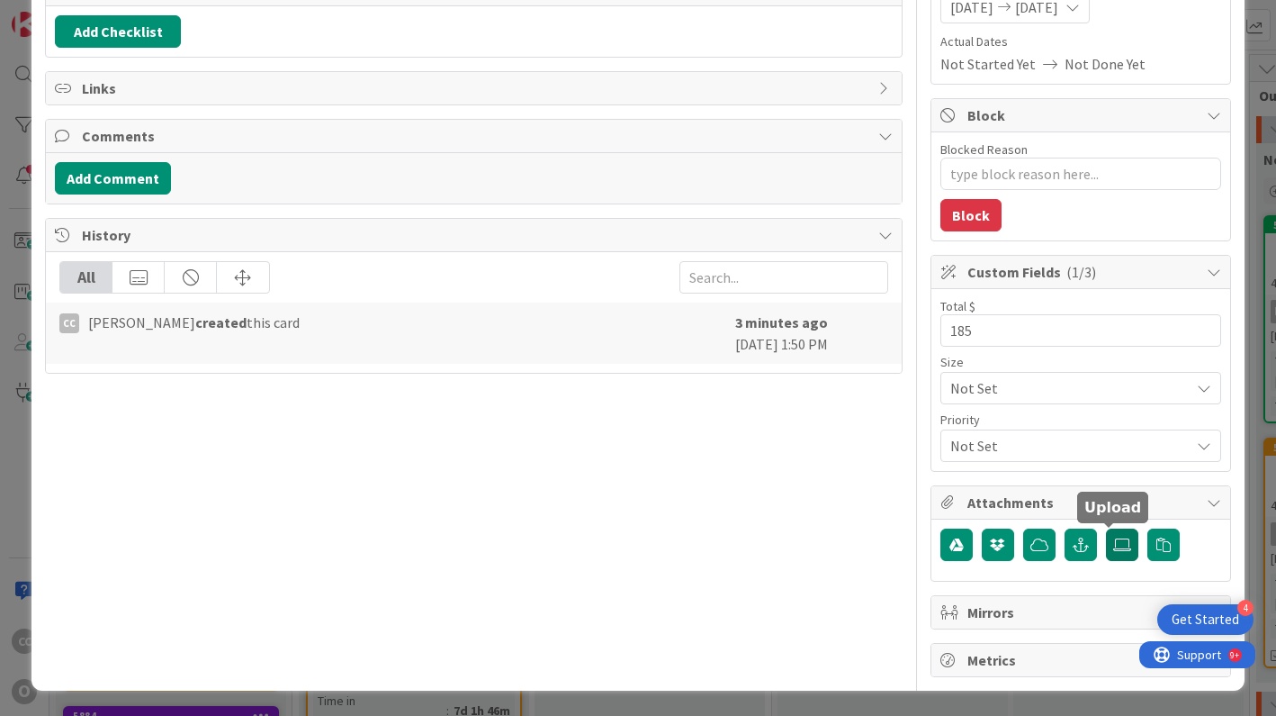
click at [1113, 540] on icon at bounding box center [1122, 544] width 18 height 14
click at [1106, 528] on input "file" at bounding box center [1106, 528] width 0 height 0
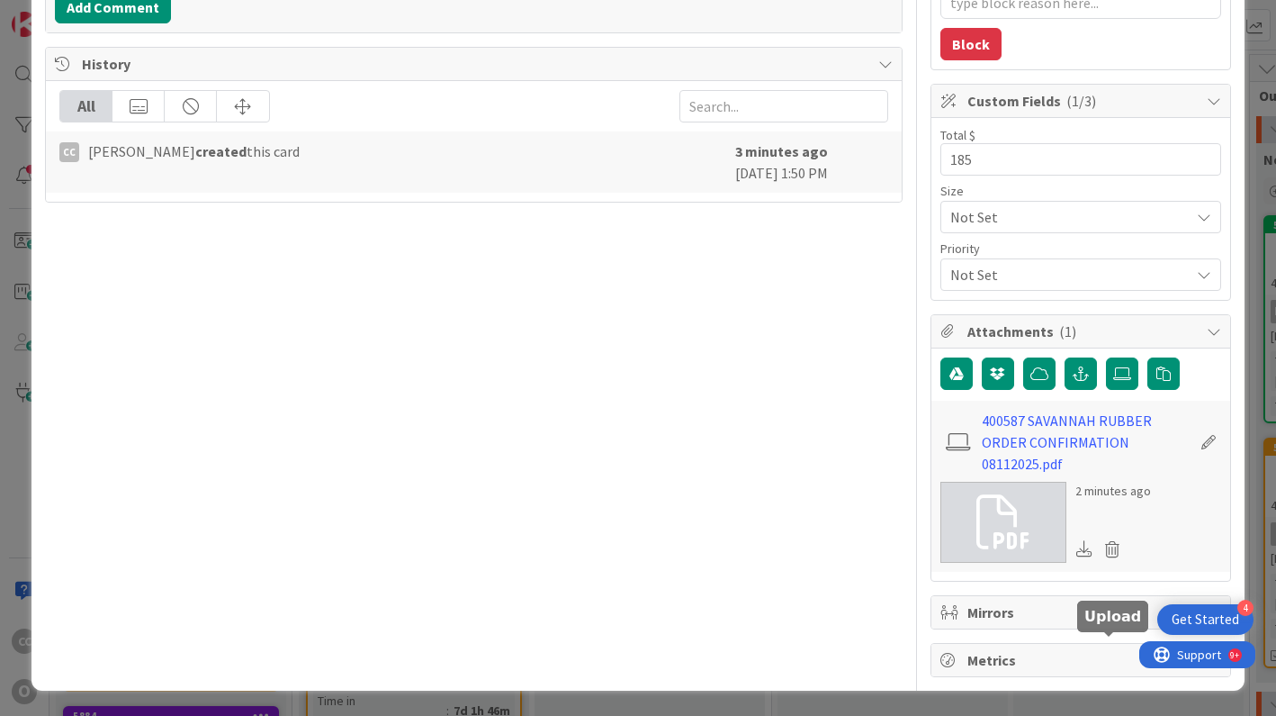
scroll to position [0, 0]
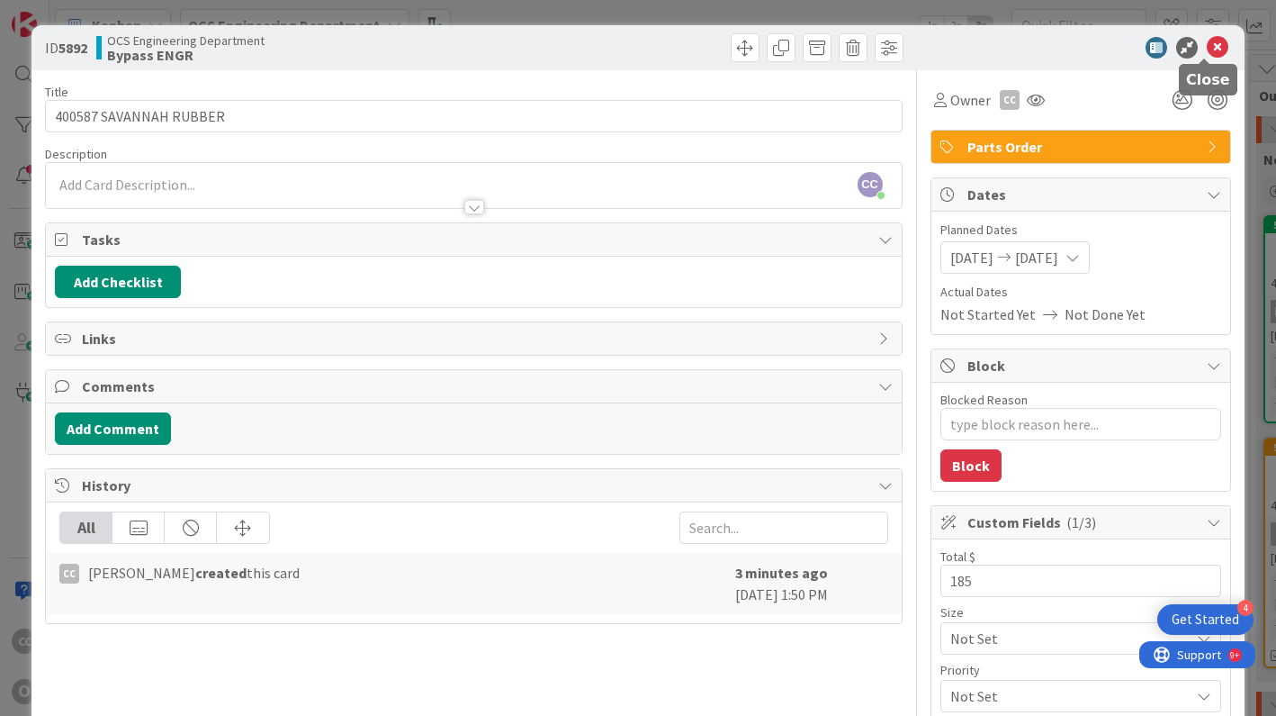
click at [1212, 44] on icon at bounding box center [1218, 48] width 22 height 22
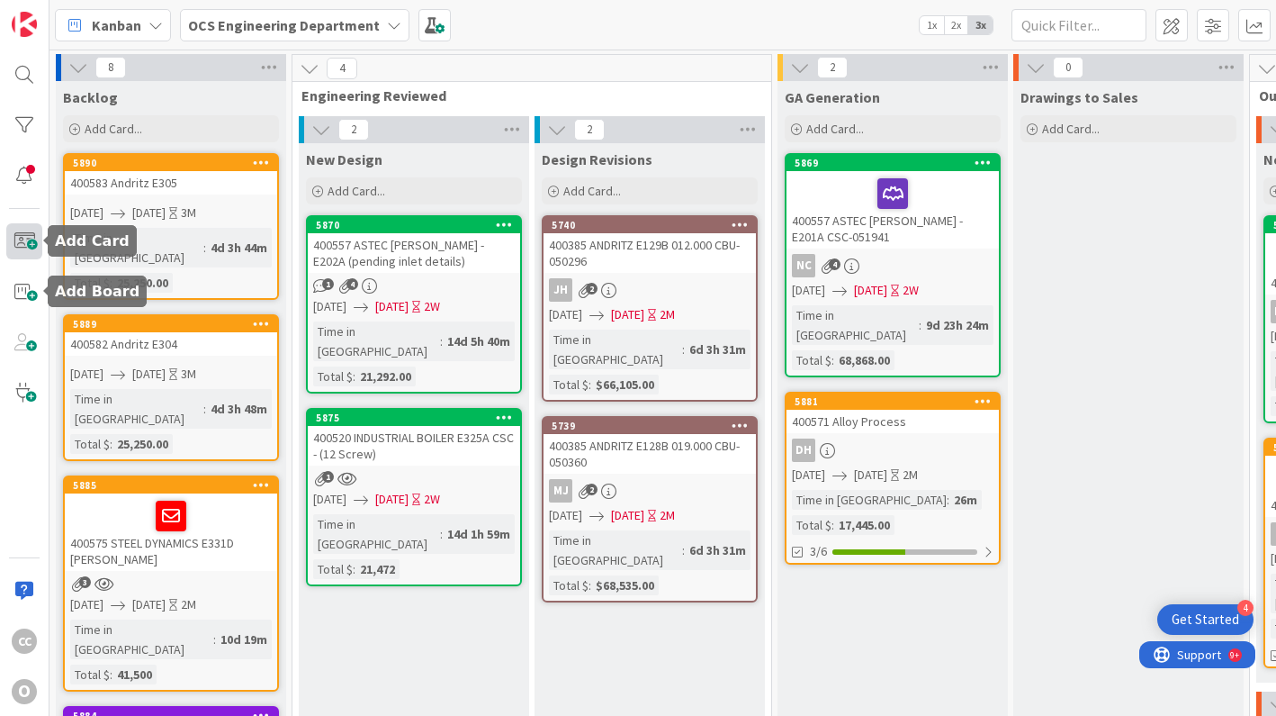
click at [23, 239] on span at bounding box center [24, 241] width 36 height 36
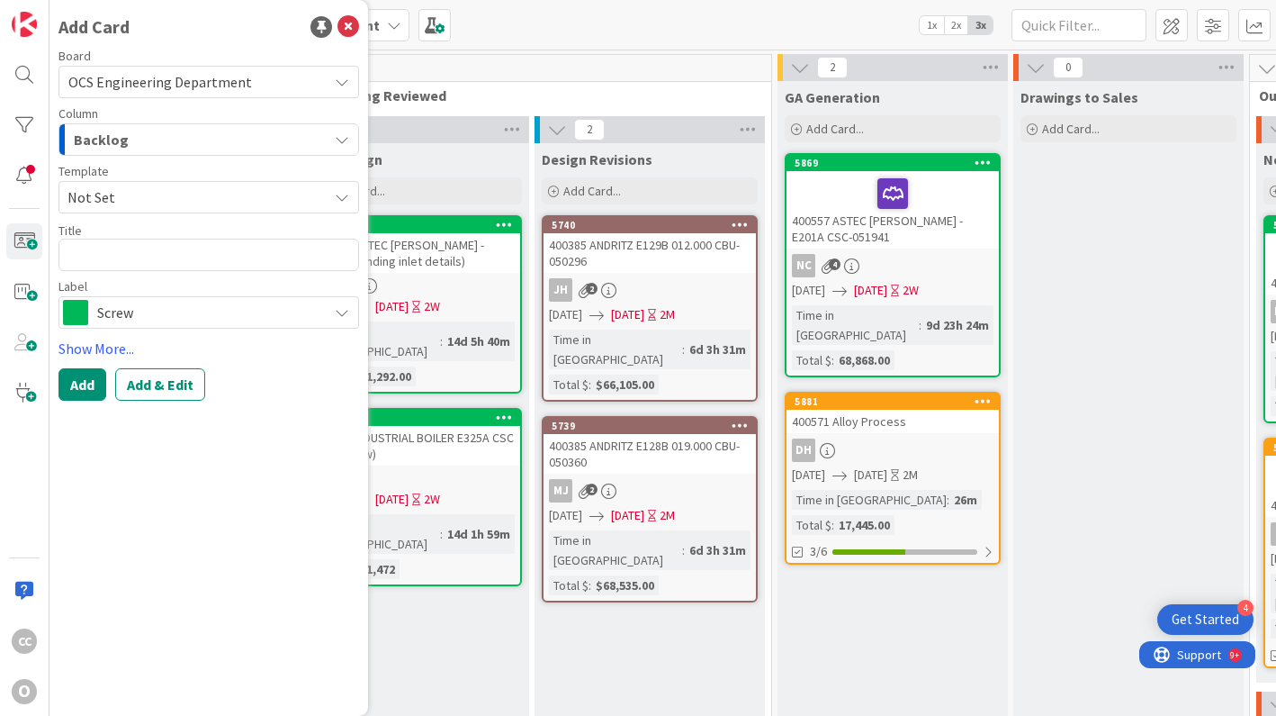
type textarea "x"
type textarea "4"
type textarea "x"
type textarea "40"
type textarea "x"
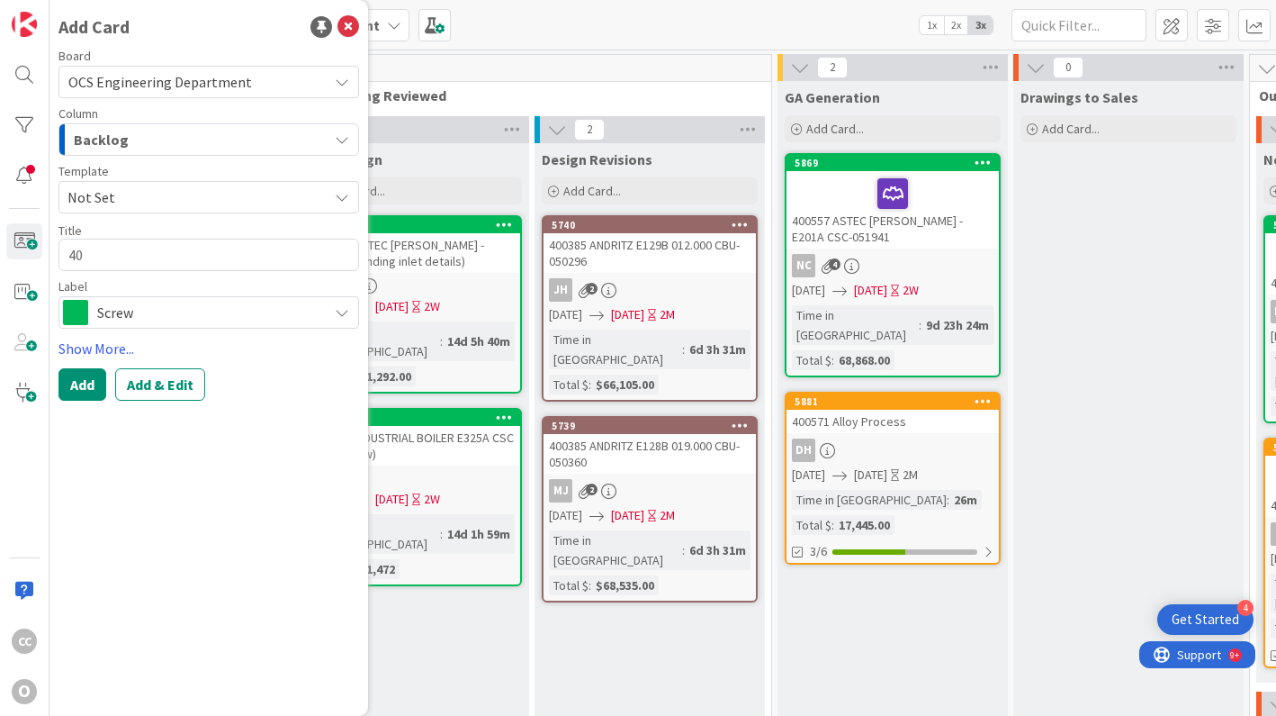
type textarea "400"
type textarea "x"
type textarea "4005"
type textarea "x"
type textarea "40058"
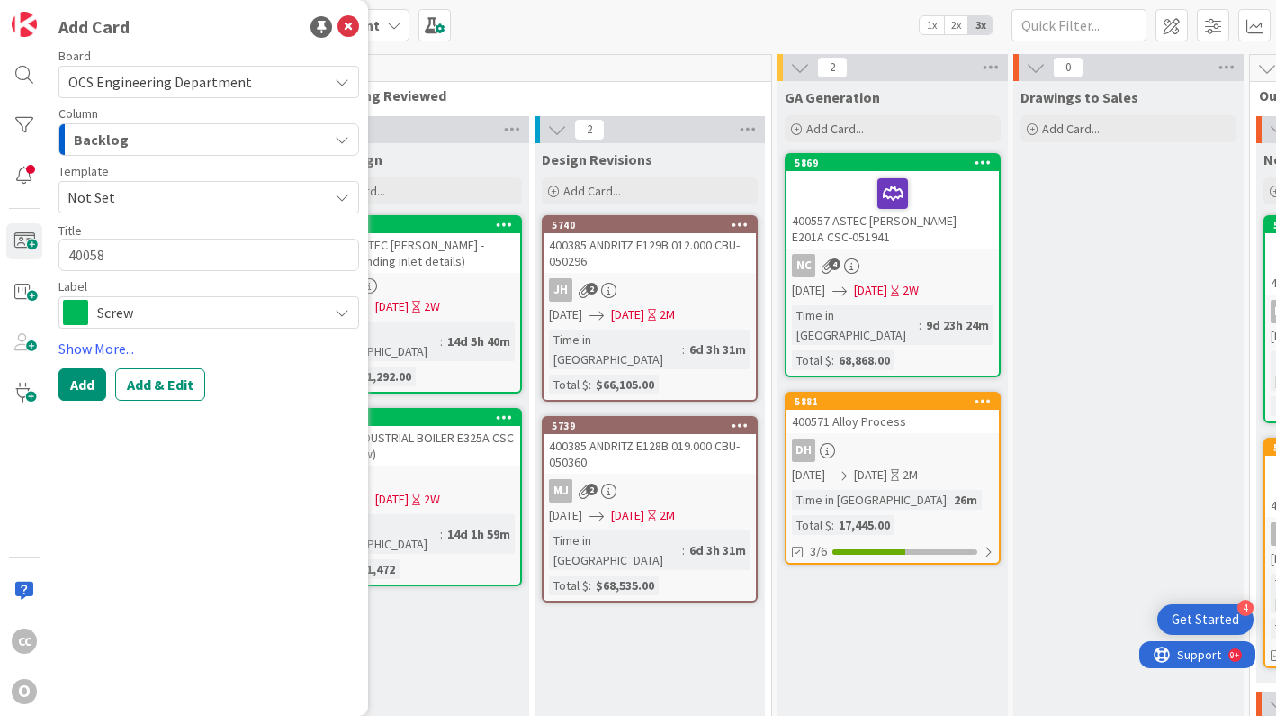
type textarea "x"
type textarea "400588"
type textarea "x"
type textarea "400588"
type textarea "x"
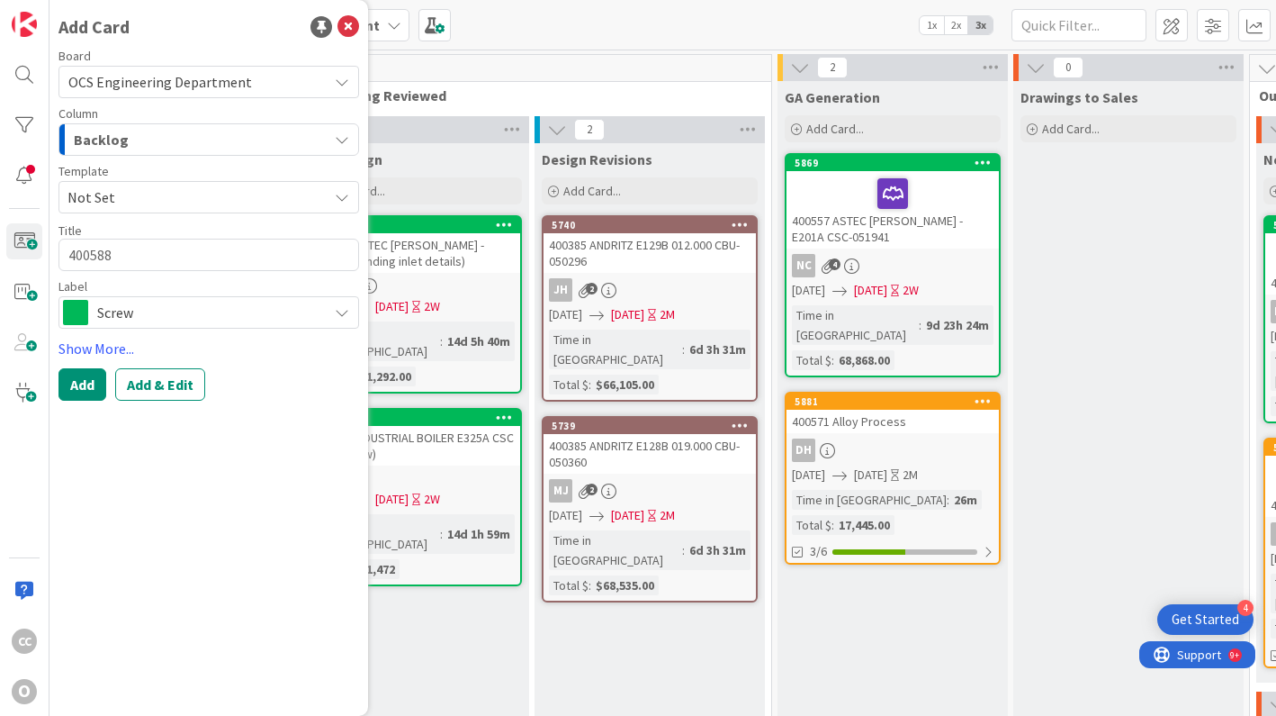
type textarea "400588 d"
type textarea "x"
type textarea "400588 dx"
type textarea "x"
type textarea "400588 dxp"
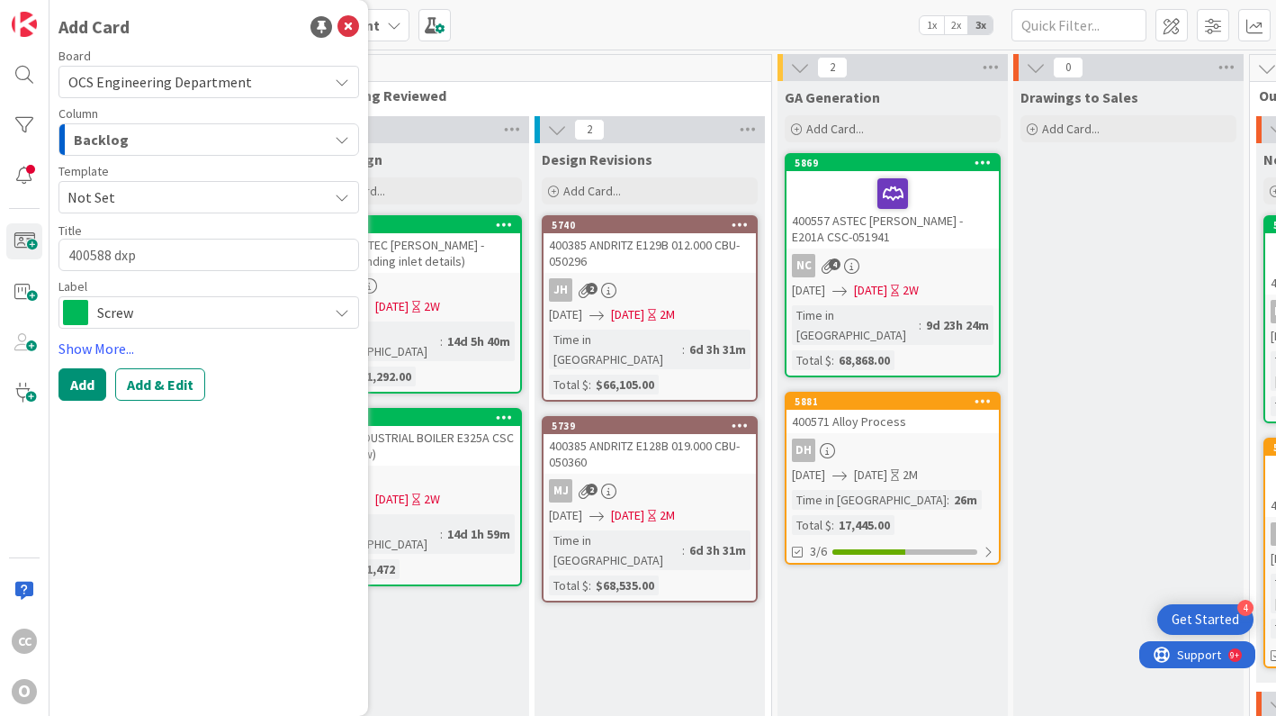
type textarea "x"
type textarea "400588 dxp"
type textarea "x"
type textarea "400588 dxp"
type textarea "x"
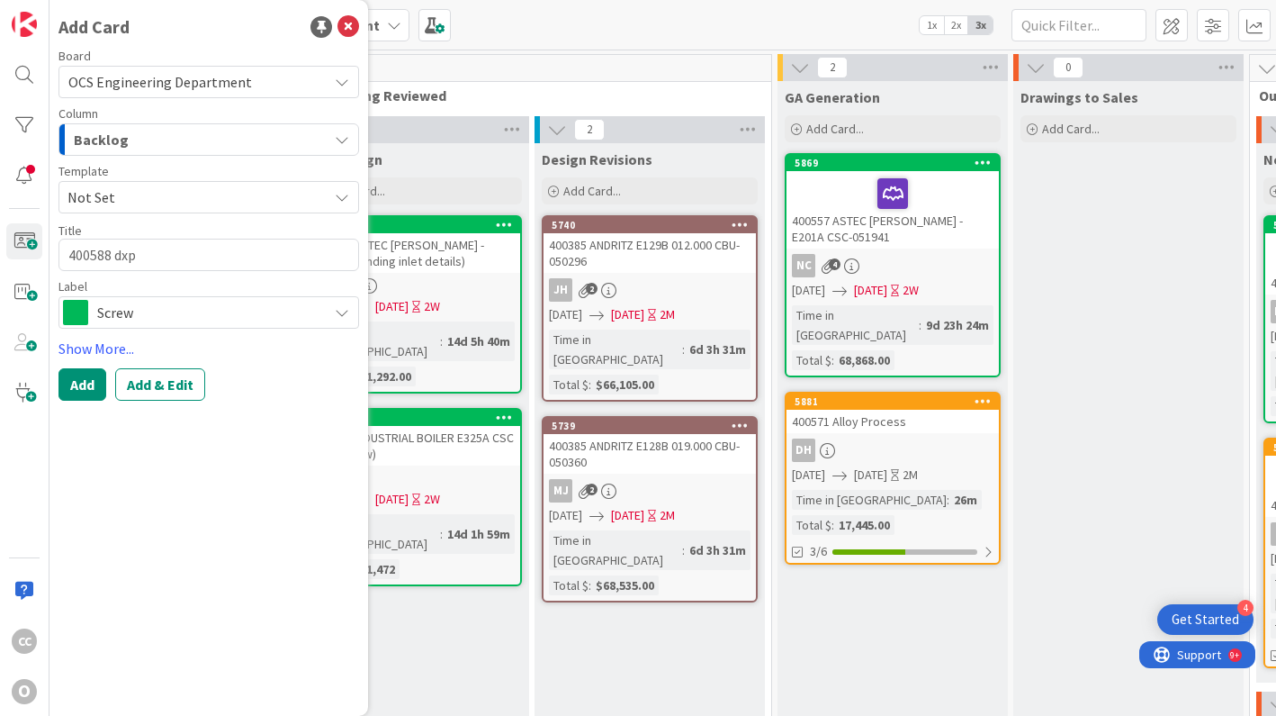
type textarea "400588 dx"
type textarea "x"
type textarea "400588 d"
type textarea "x"
type textarea "400588"
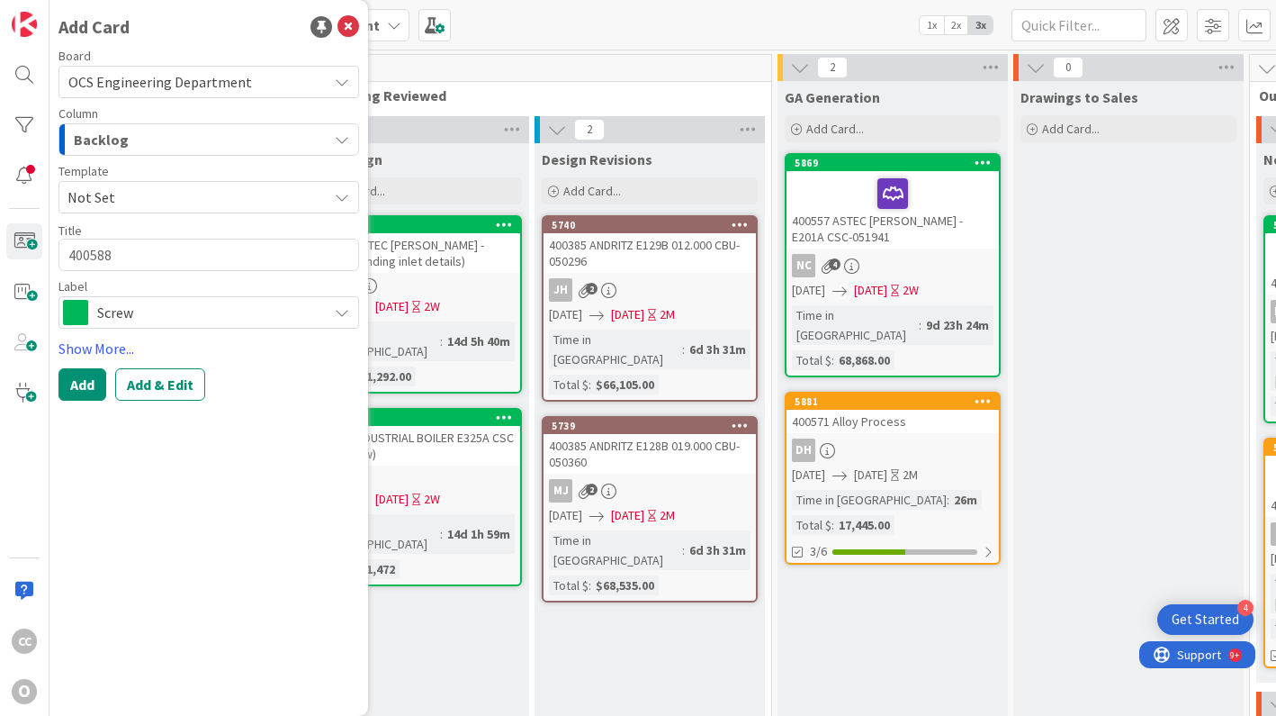
type textarea "x"
type textarea "400588 D"
type textarea "x"
type textarea "400588 DC"
type textarea "x"
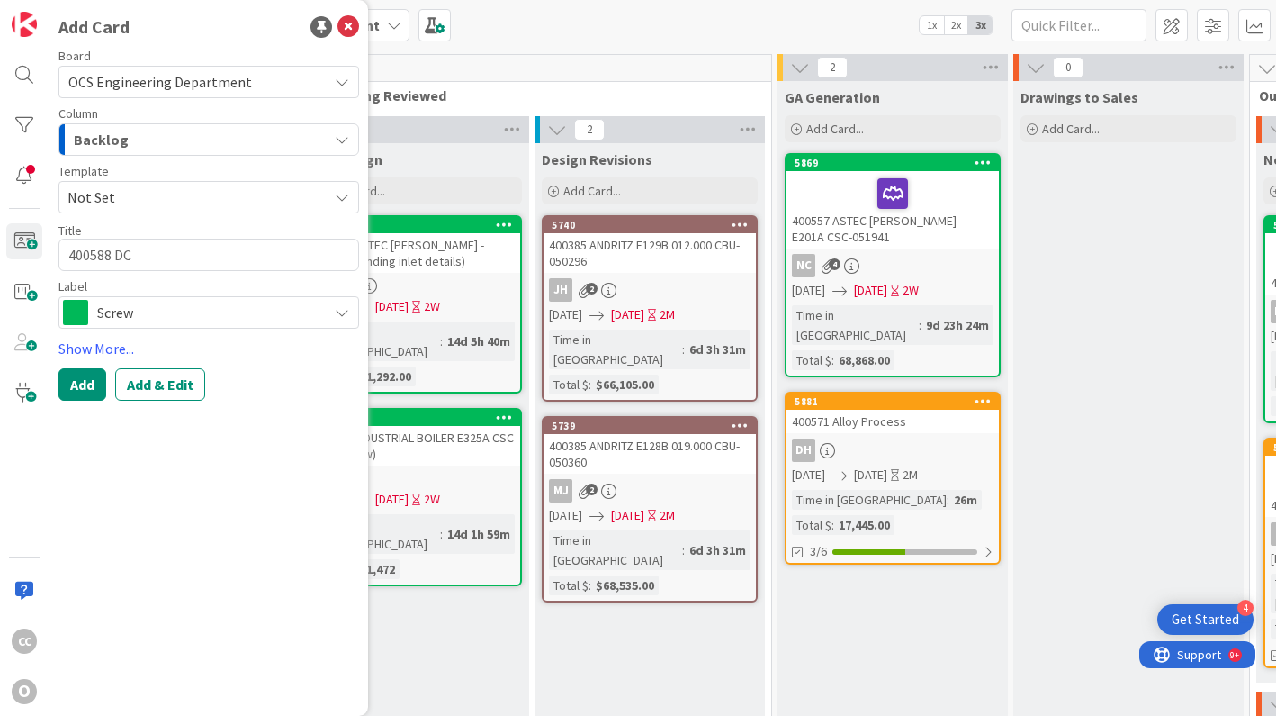
type textarea "400588 D"
type textarea "x"
type textarea "400588 DX"
type textarea "x"
type textarea "400588 DXP"
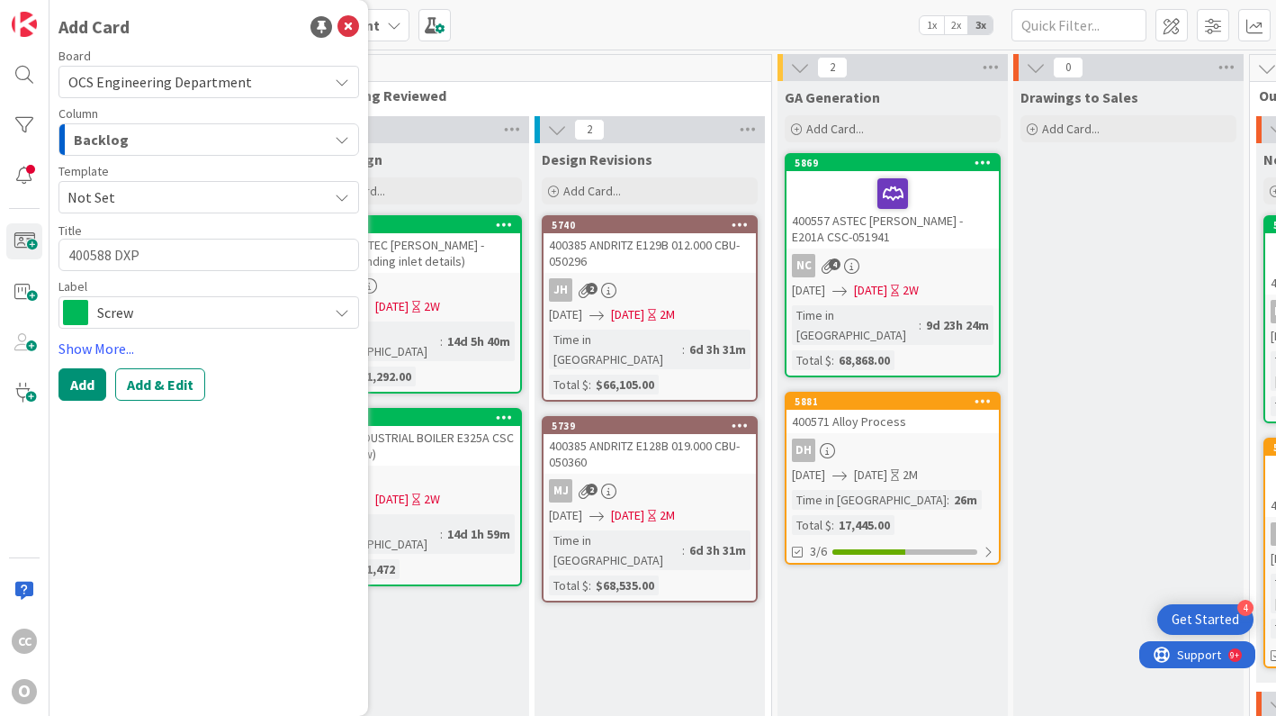
type textarea "x"
type textarea "400588 DXP"
type textarea "x"
type textarea "400588 DXP E"
type textarea "x"
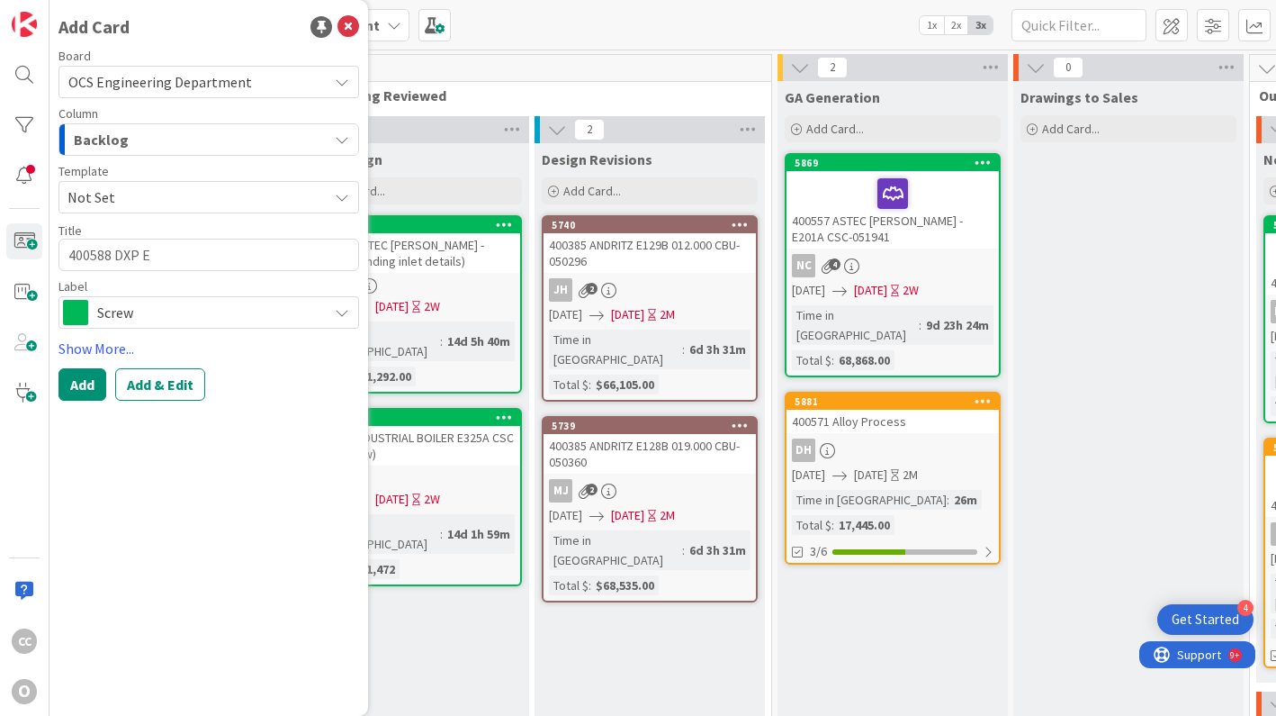
type textarea "400588 DXP E3"
type textarea "x"
type textarea "400588 DXP E33"
type textarea "x"
type textarea "400588 DXP E333"
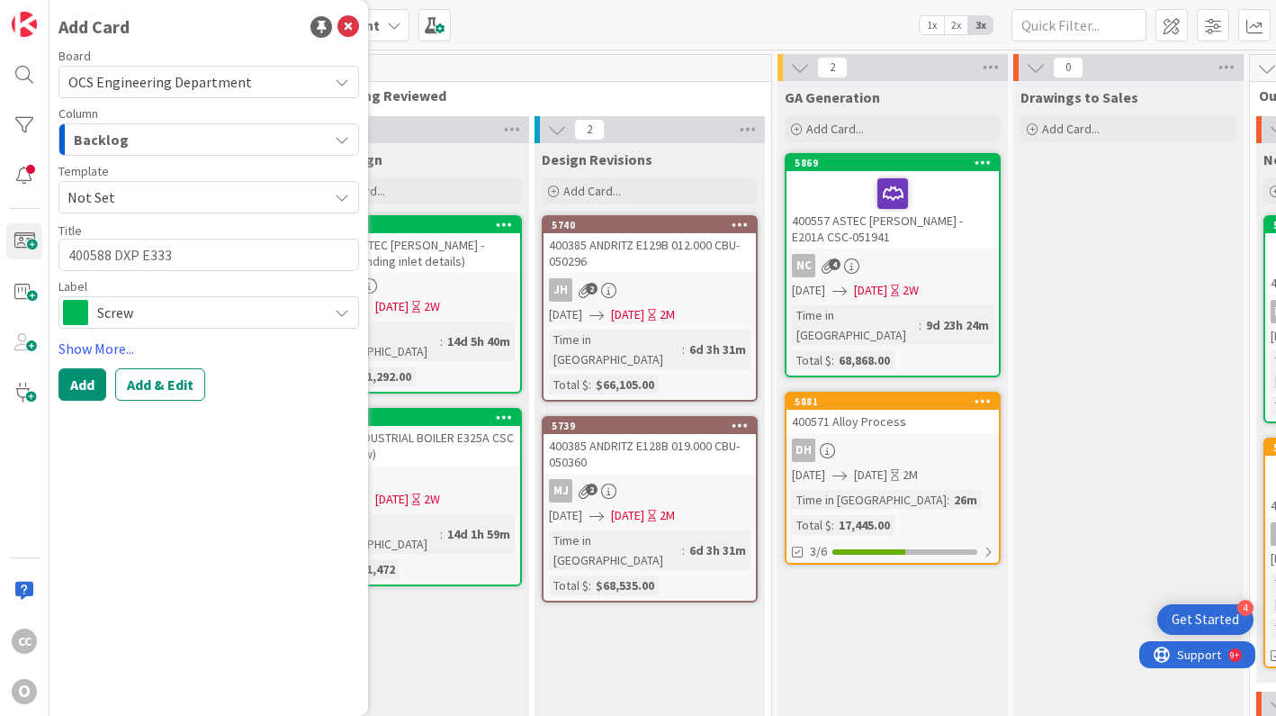
type textarea "x"
type textarea "400588 DXP E333S"
click at [240, 263] on textarea "400588 DXP E333S" at bounding box center [209, 255] width 301 height 32
type textarea "x"
type textarea "400588 DXP E333"
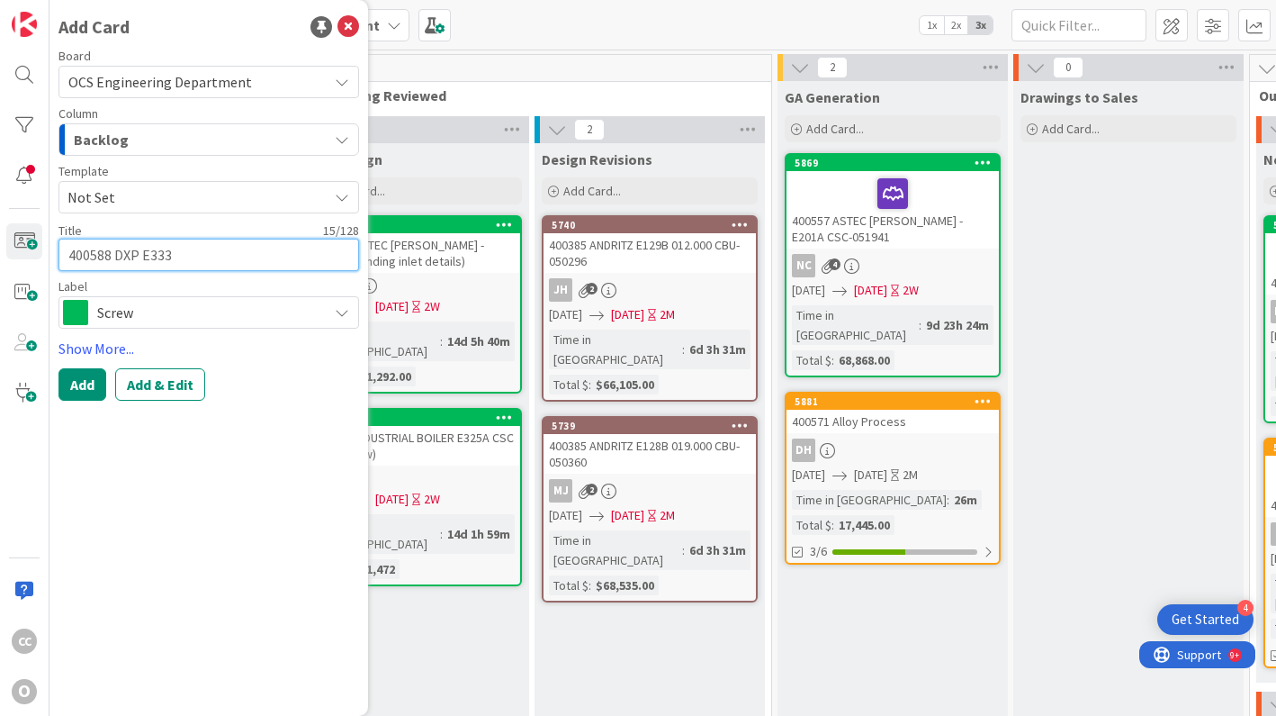
type textarea "x"
type textarea "400588 DXP E333D"
click at [200, 311] on span "Screw" at bounding box center [207, 312] width 221 height 25
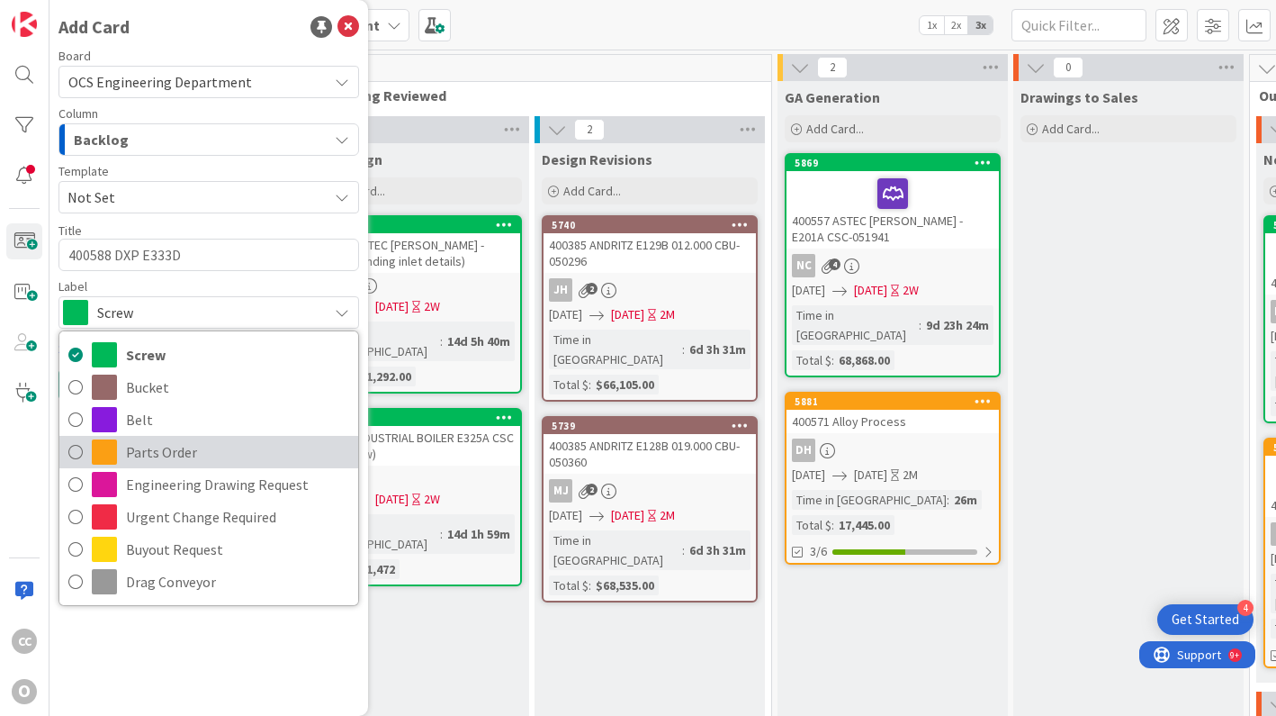
click at [157, 455] on span "Parts Order" at bounding box center [237, 451] width 223 height 27
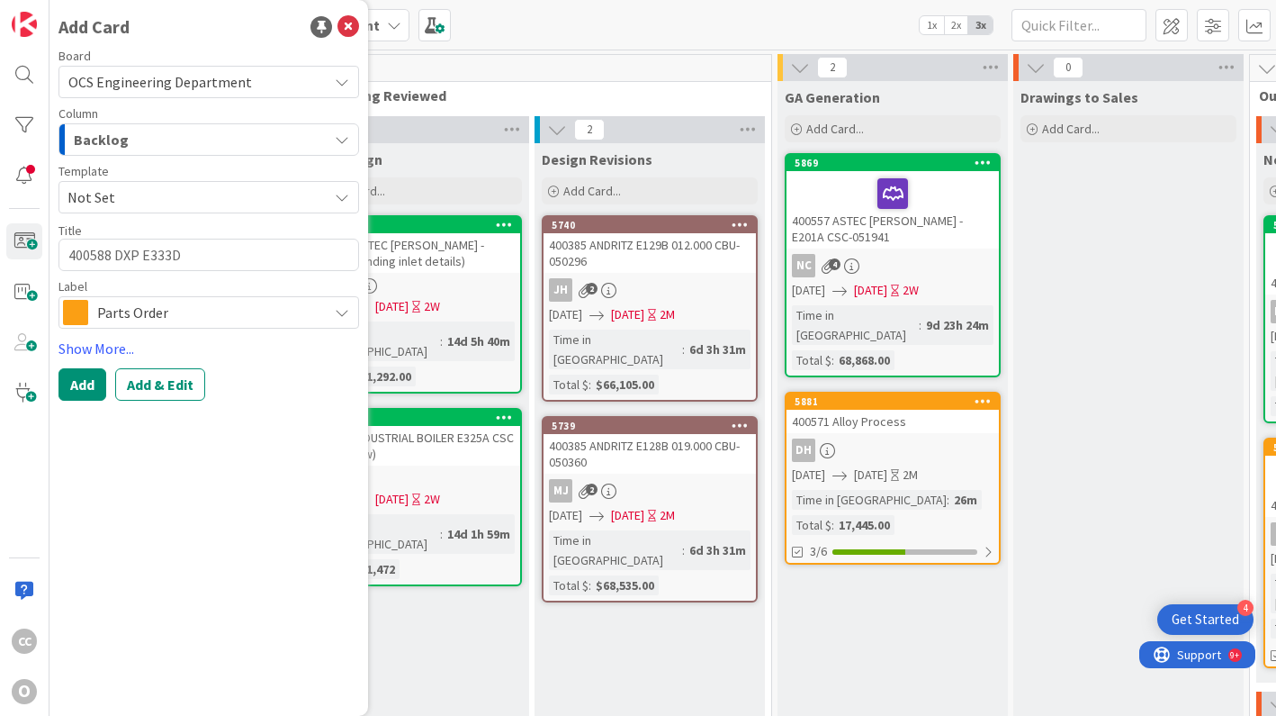
click at [145, 133] on div "Backlog" at bounding box center [198, 139] width 258 height 29
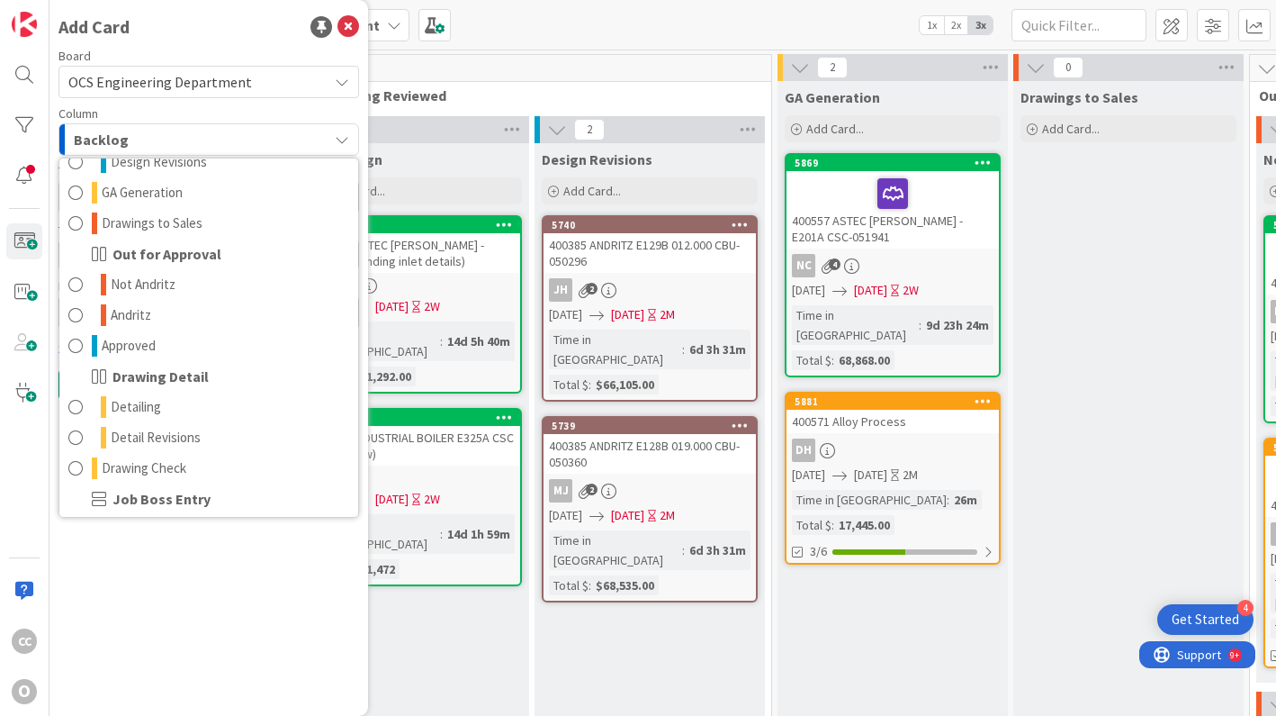
scroll to position [238, 0]
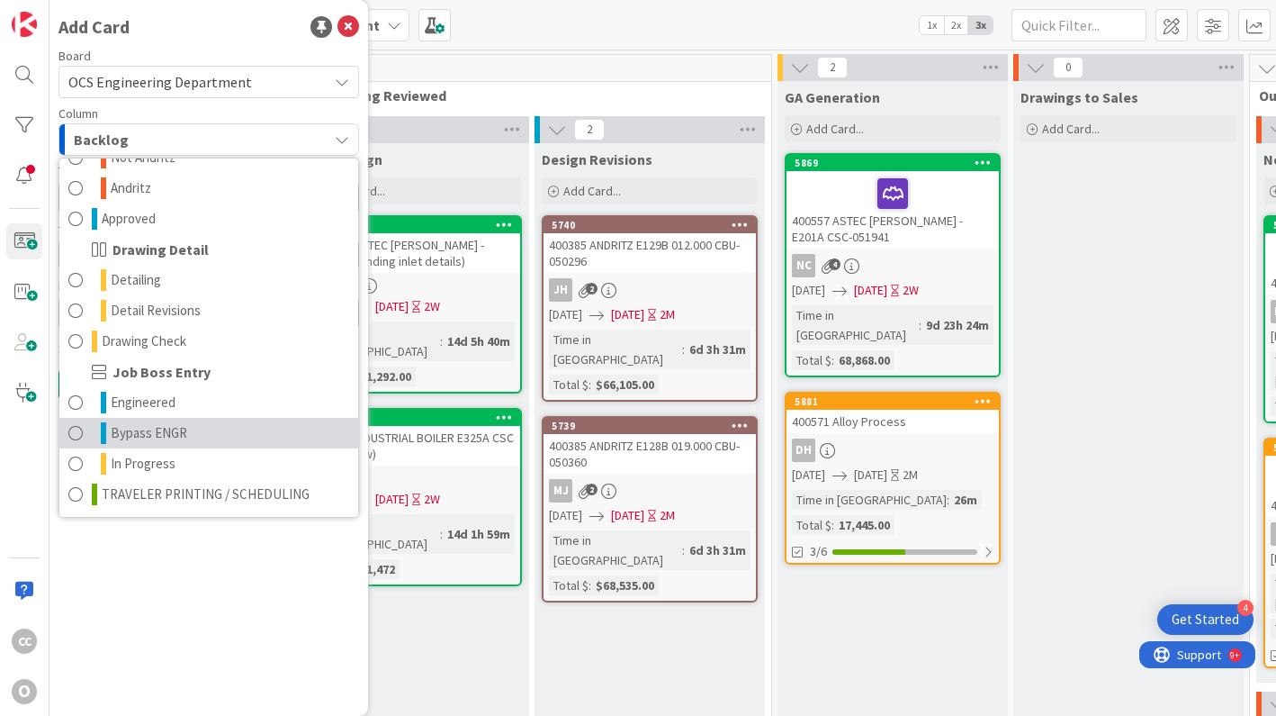
click at [176, 431] on span "Bypass ENGR" at bounding box center [149, 433] width 77 height 22
type textarea "x"
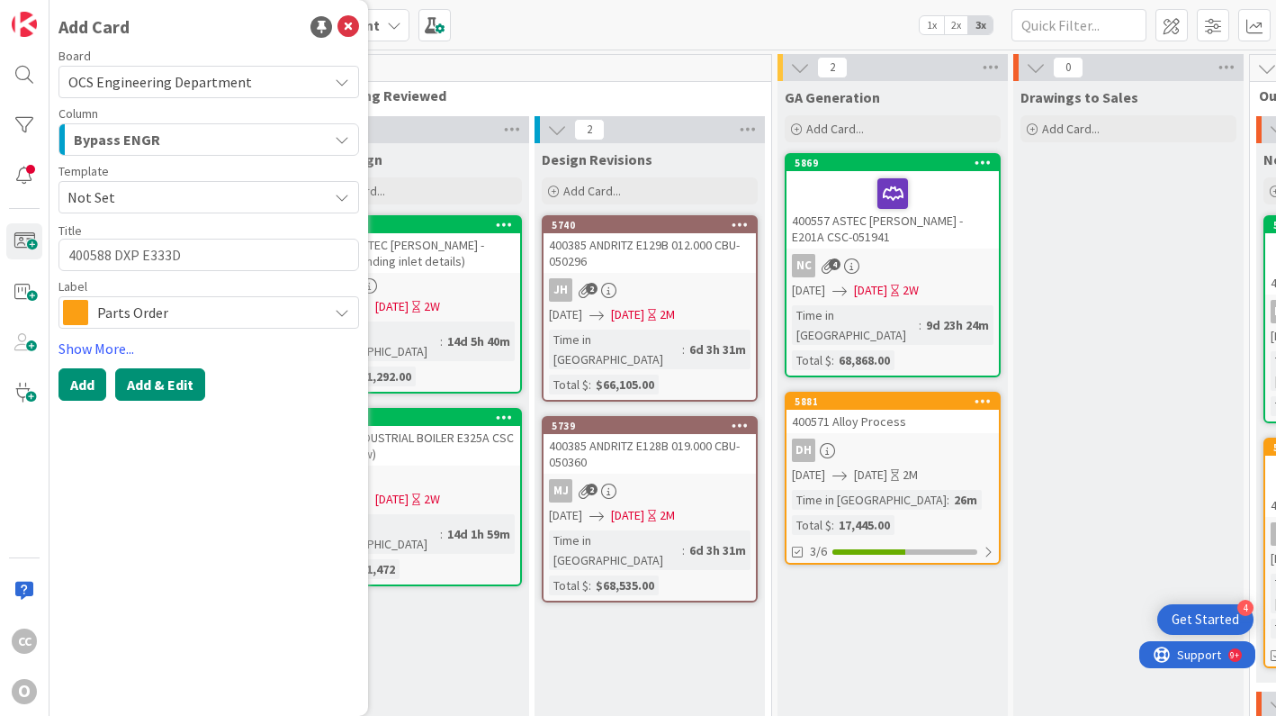
click at [161, 378] on button "Add & Edit" at bounding box center [160, 384] width 90 height 32
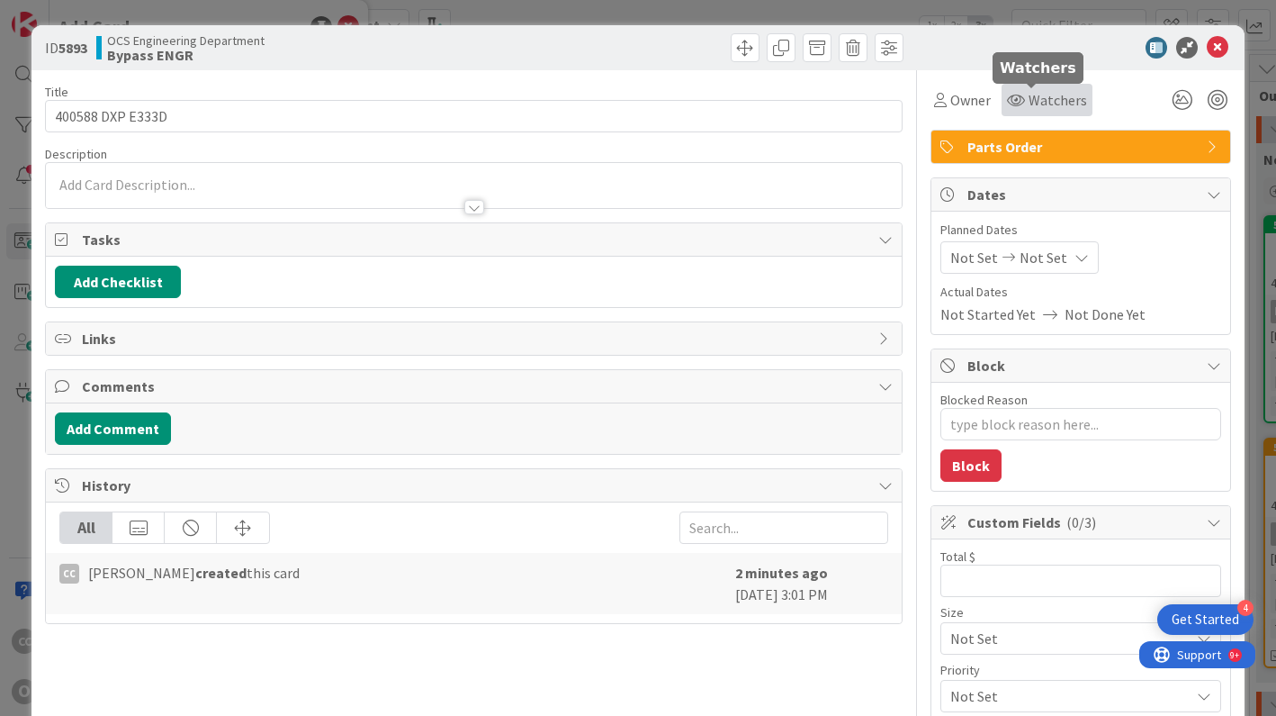
click at [1049, 103] on span "Watchers" at bounding box center [1058, 100] width 59 height 22
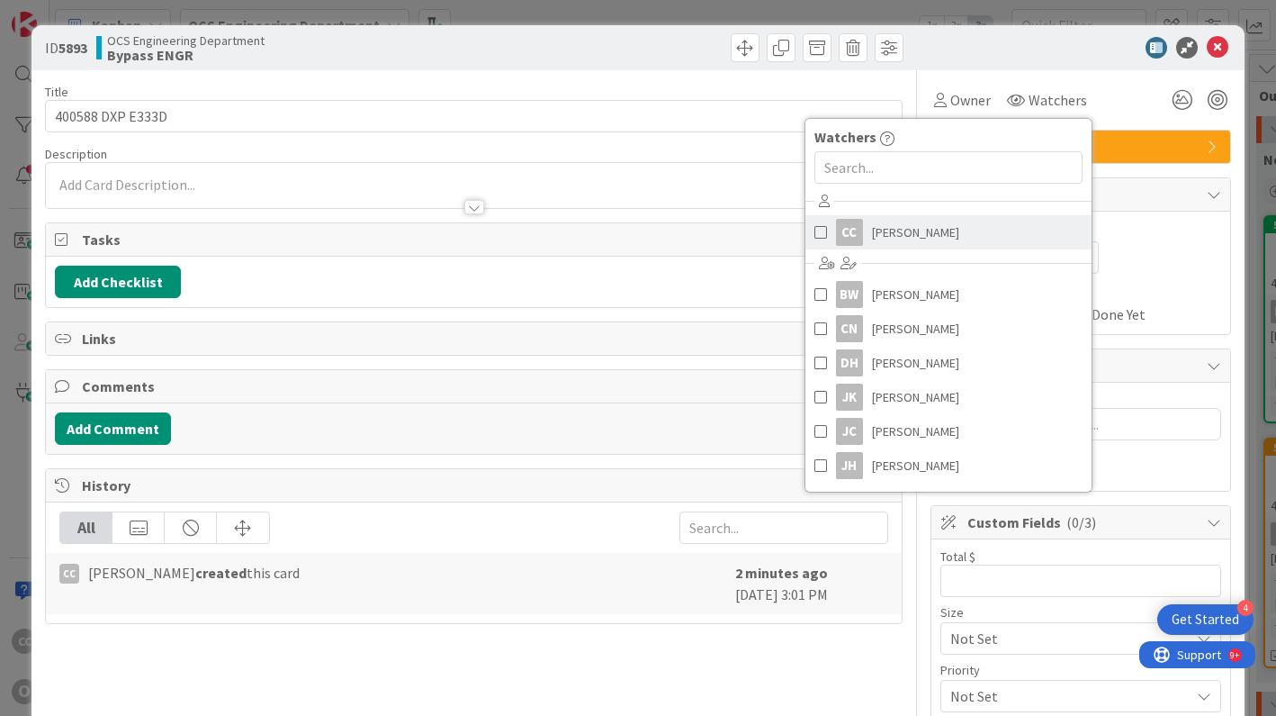
click at [925, 234] on span "[PERSON_NAME]" at bounding box center [915, 232] width 87 height 27
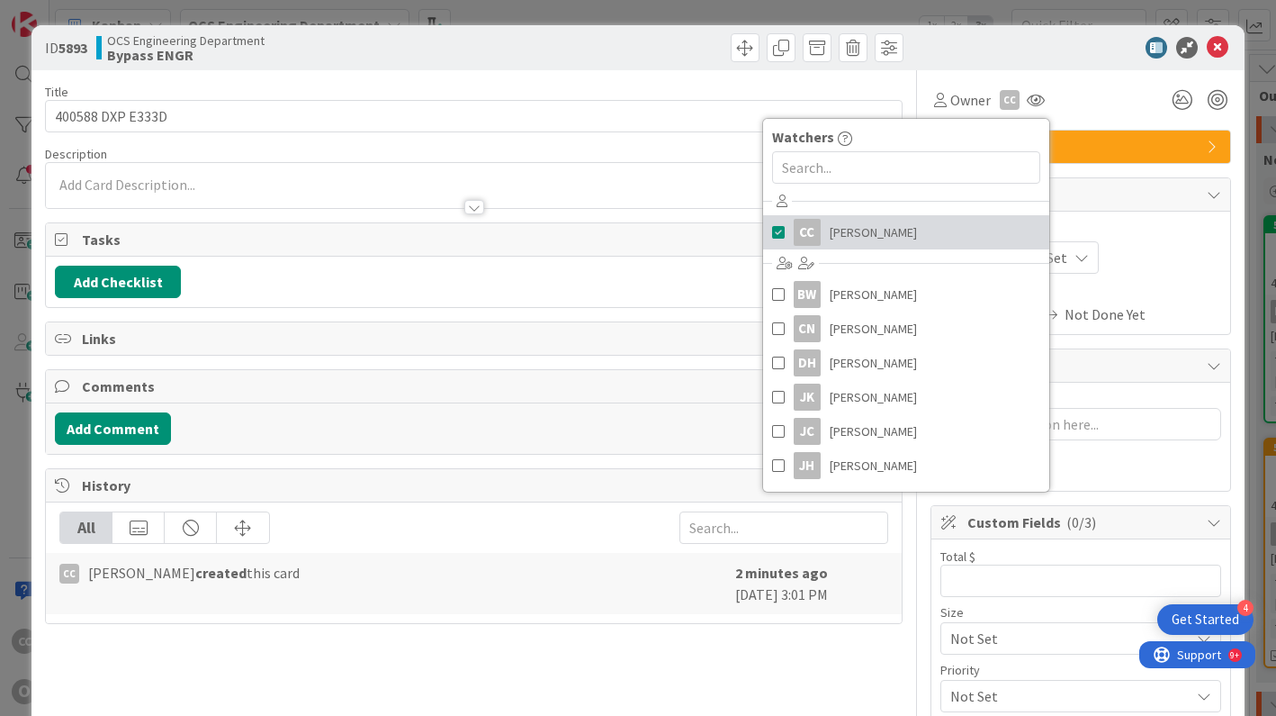
type textarea "x"
click at [1108, 116] on div "Owner CC Watchers [PERSON_NAME] [PERSON_NAME] [PERSON_NAME] CN [PERSON_NAME] DH…" at bounding box center [1081, 498] width 301 height 857
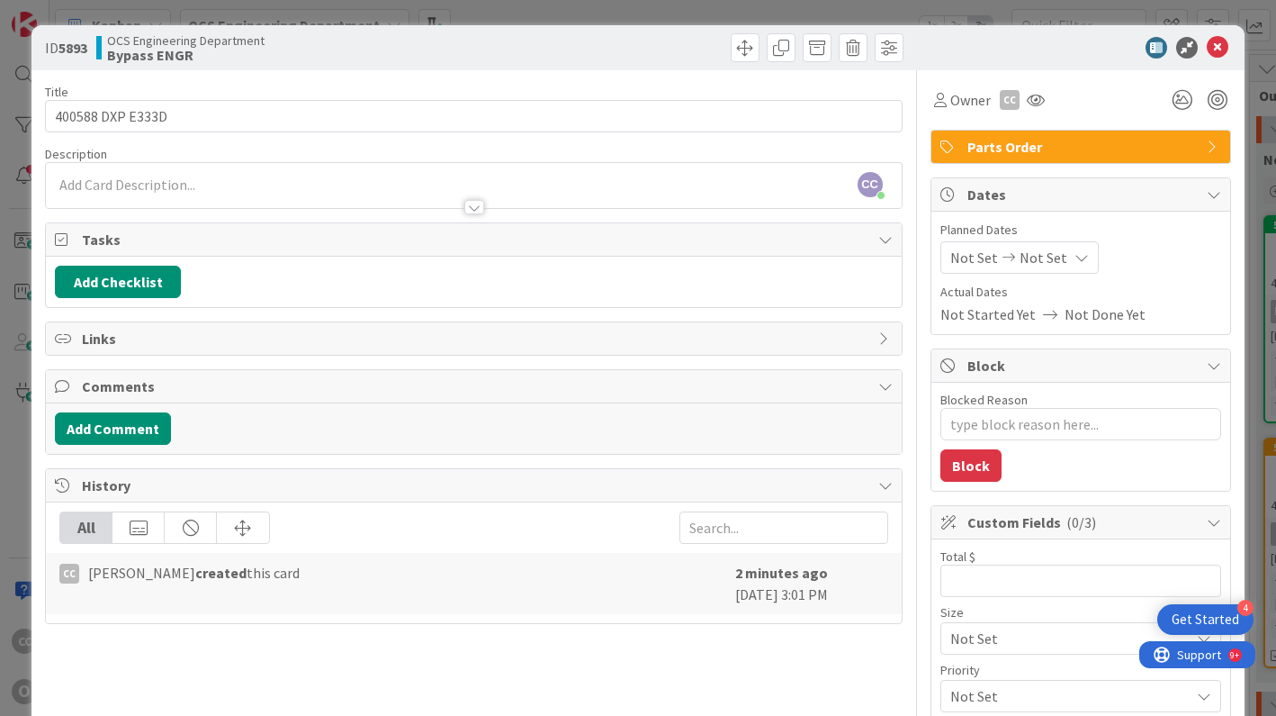
click at [1020, 252] on span "Not Set" at bounding box center [1044, 258] width 48 height 22
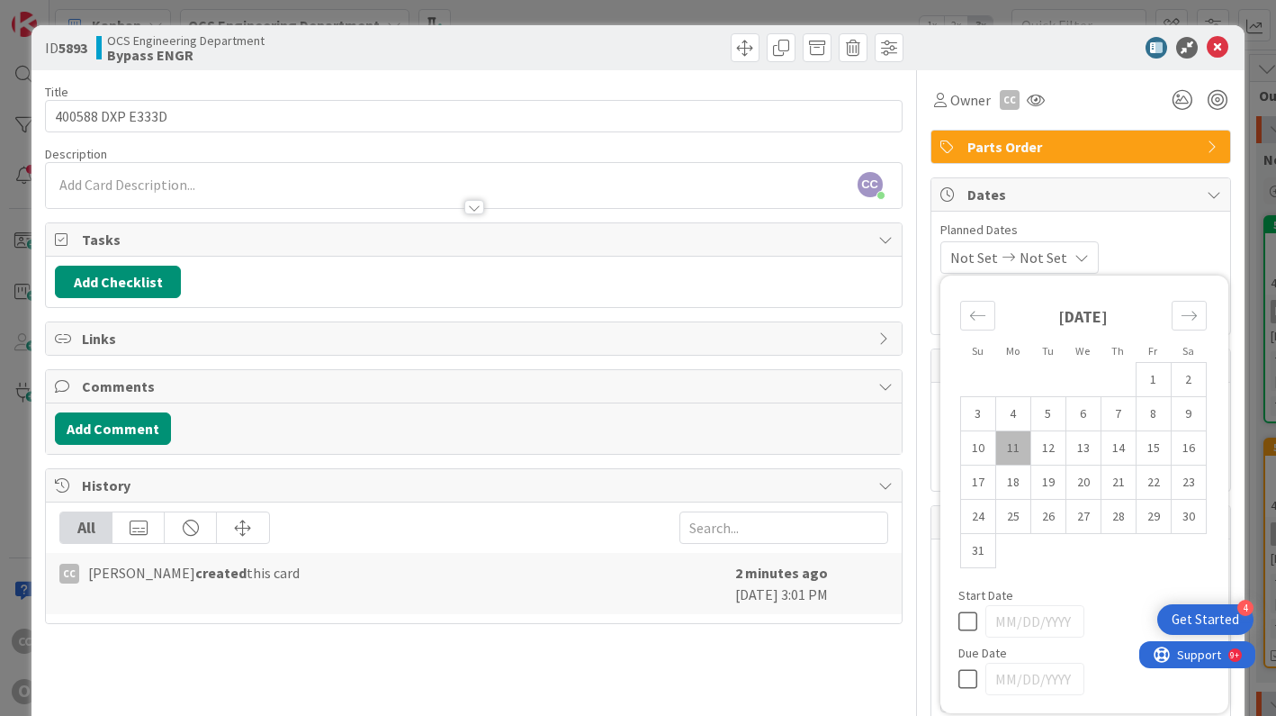
click at [1005, 447] on td "11" at bounding box center [1013, 448] width 35 height 34
type input "[DATE]"
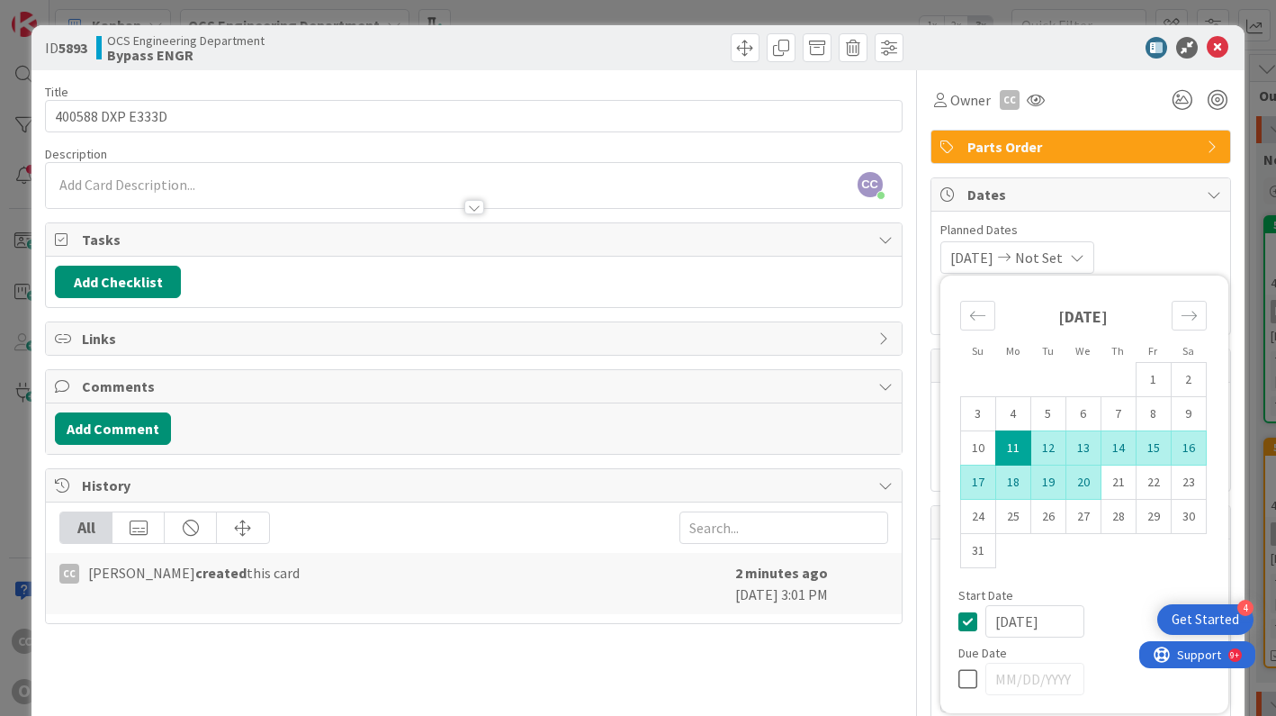
click at [1073, 483] on td "20" at bounding box center [1083, 482] width 35 height 34
type input "[DATE]"
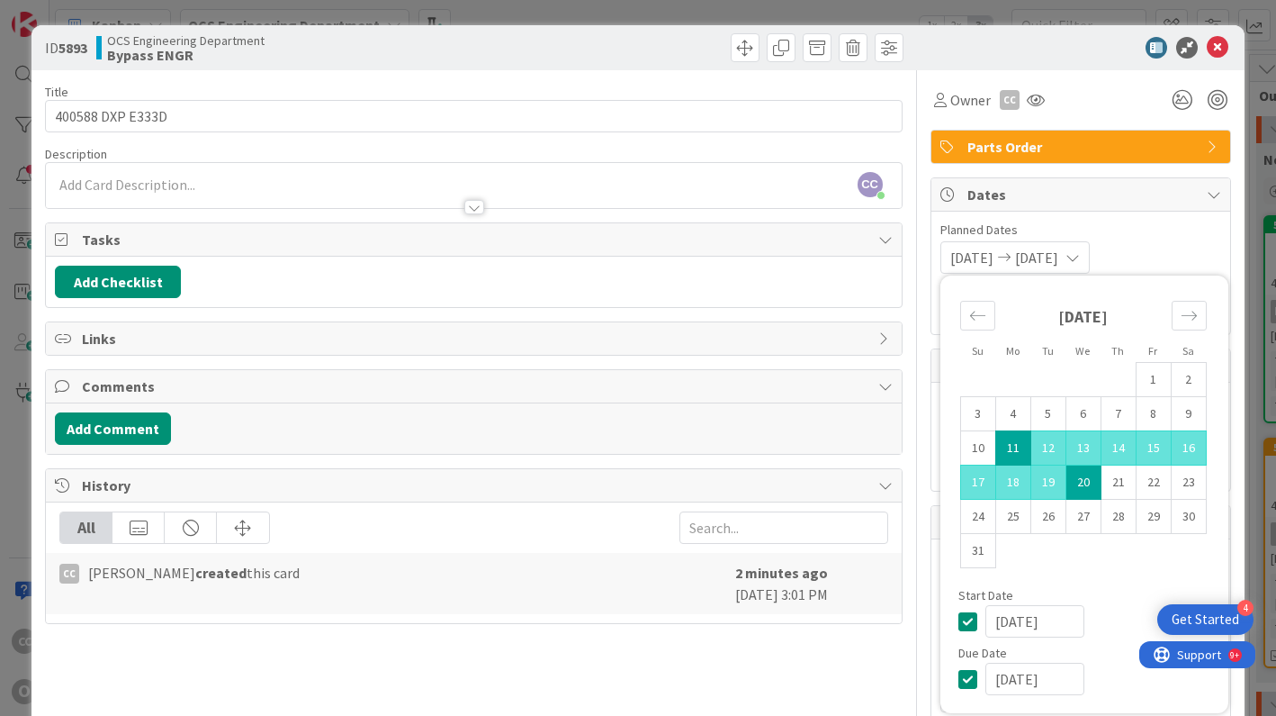
type textarea "x"
click at [1149, 254] on div "[DATE] [DATE] Su Mo Tu We Th Fr Sa [DATE] 1 2 3 4 5 6 7 8 9 10 11 12 13 14 15 1…" at bounding box center [1081, 257] width 281 height 32
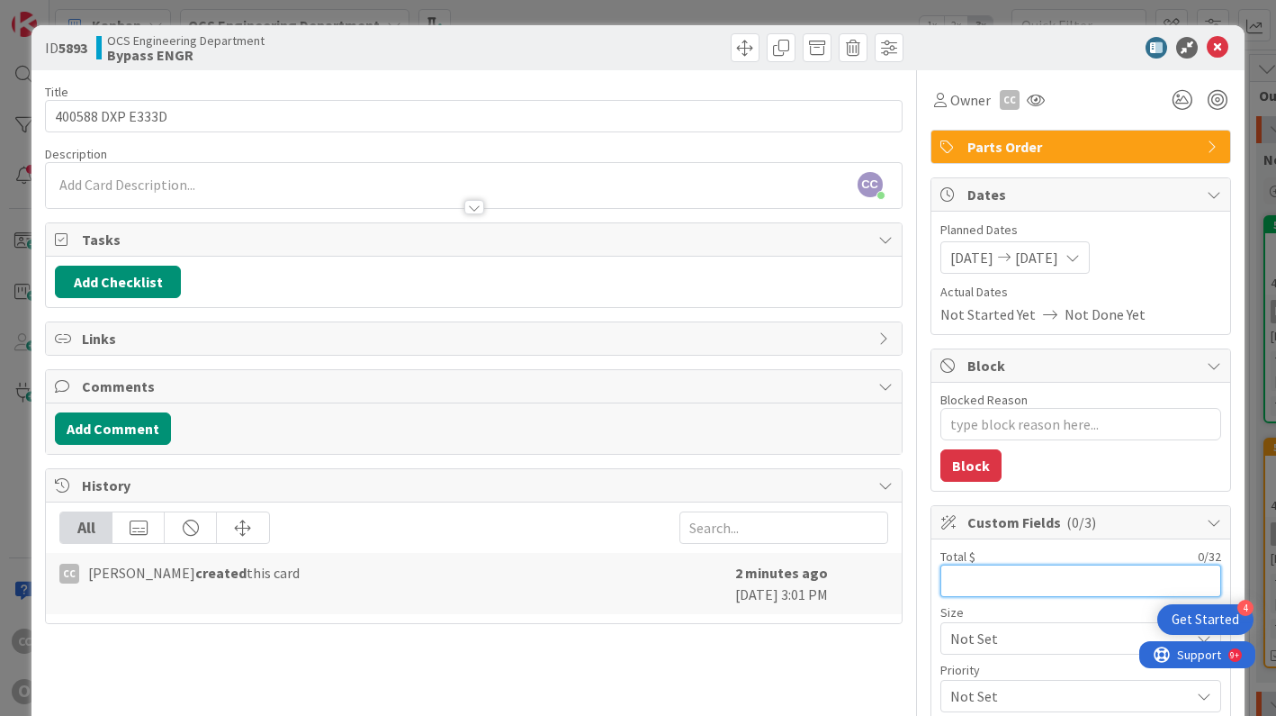
click at [967, 579] on input "text" at bounding box center [1081, 580] width 281 height 32
type input "1288"
type textarea "x"
click at [944, 581] on input "1288" at bounding box center [1081, 580] width 281 height 32
type input "1,288"
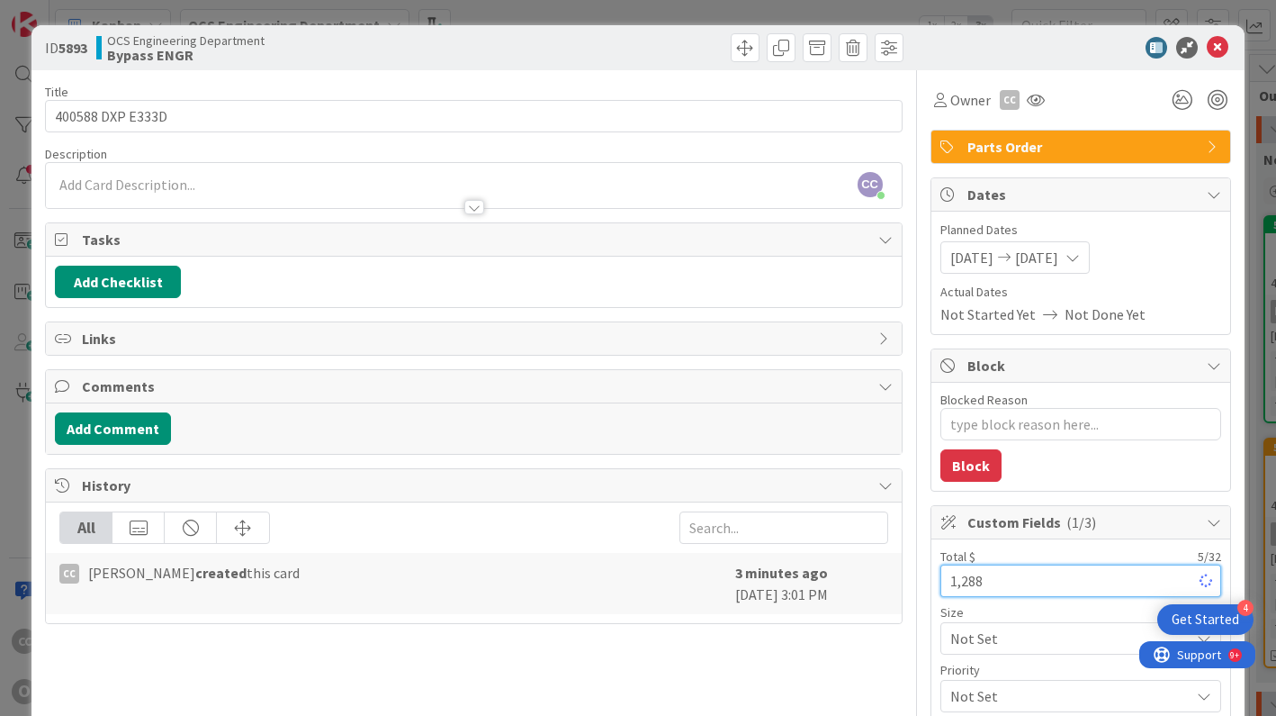
type textarea "x"
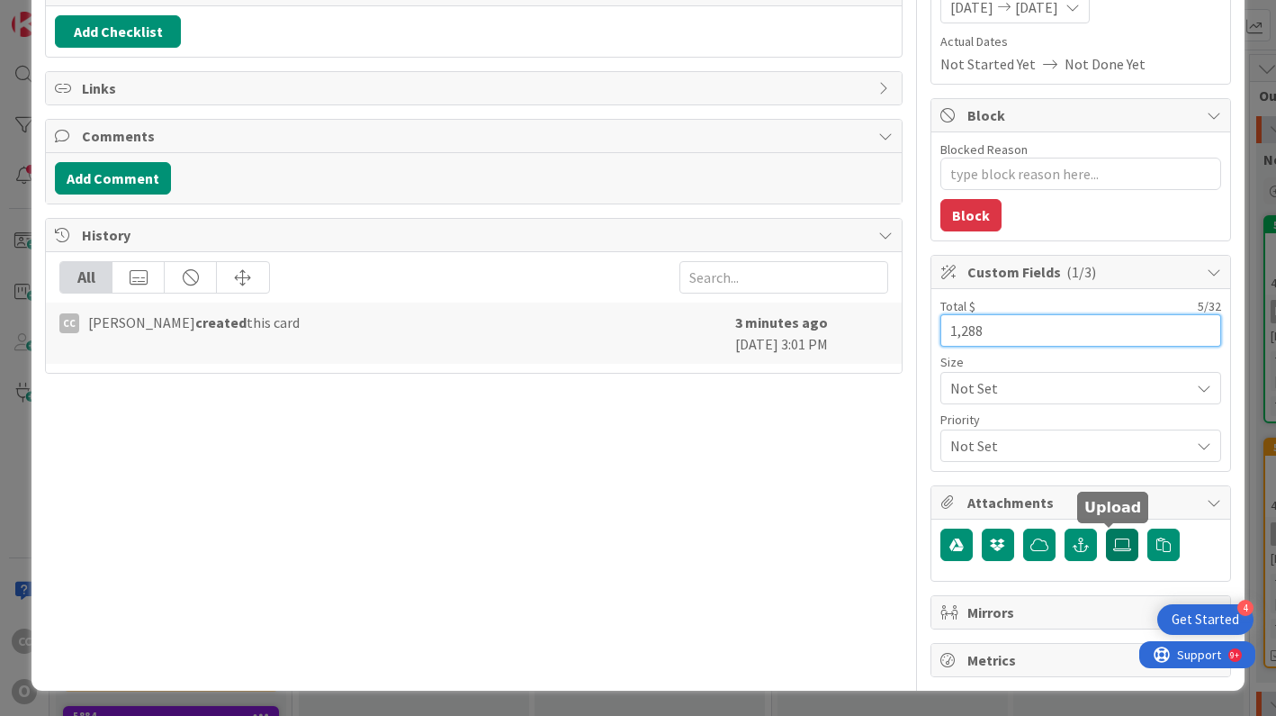
type input "1,288"
click at [1113, 545] on icon at bounding box center [1122, 544] width 18 height 14
click at [1106, 528] on input "file" at bounding box center [1106, 528] width 0 height 0
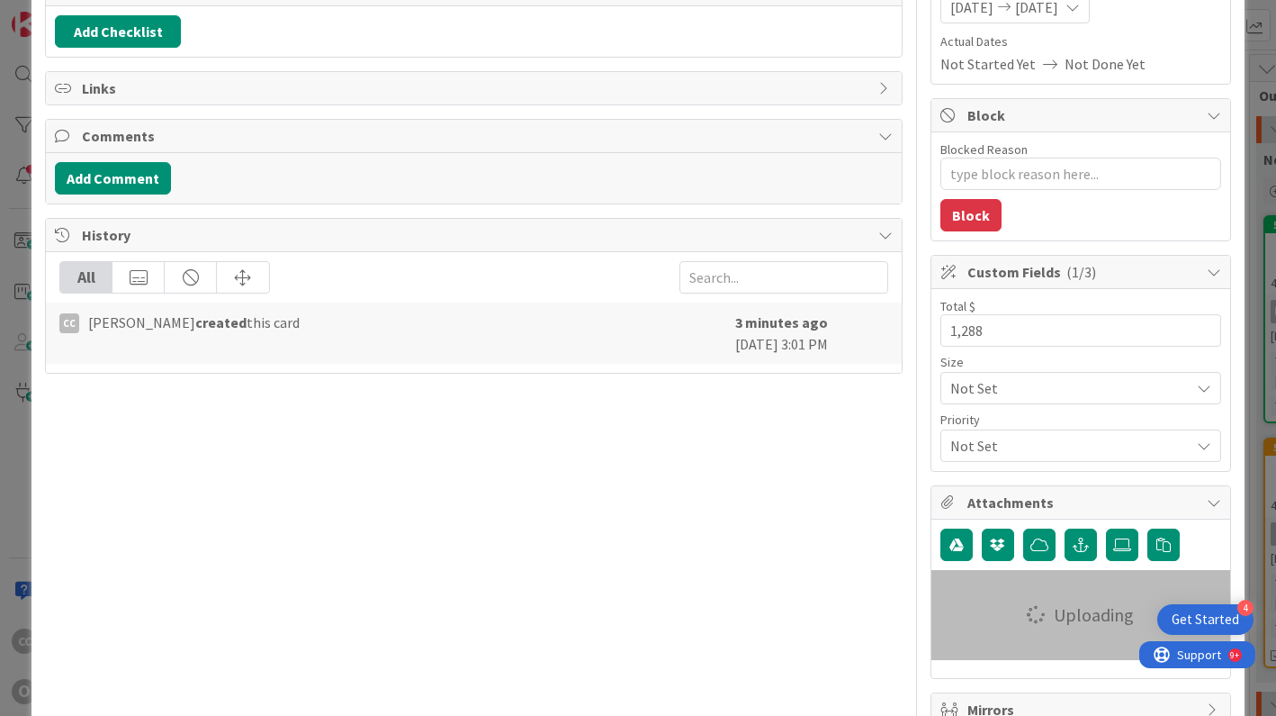
type textarea "x"
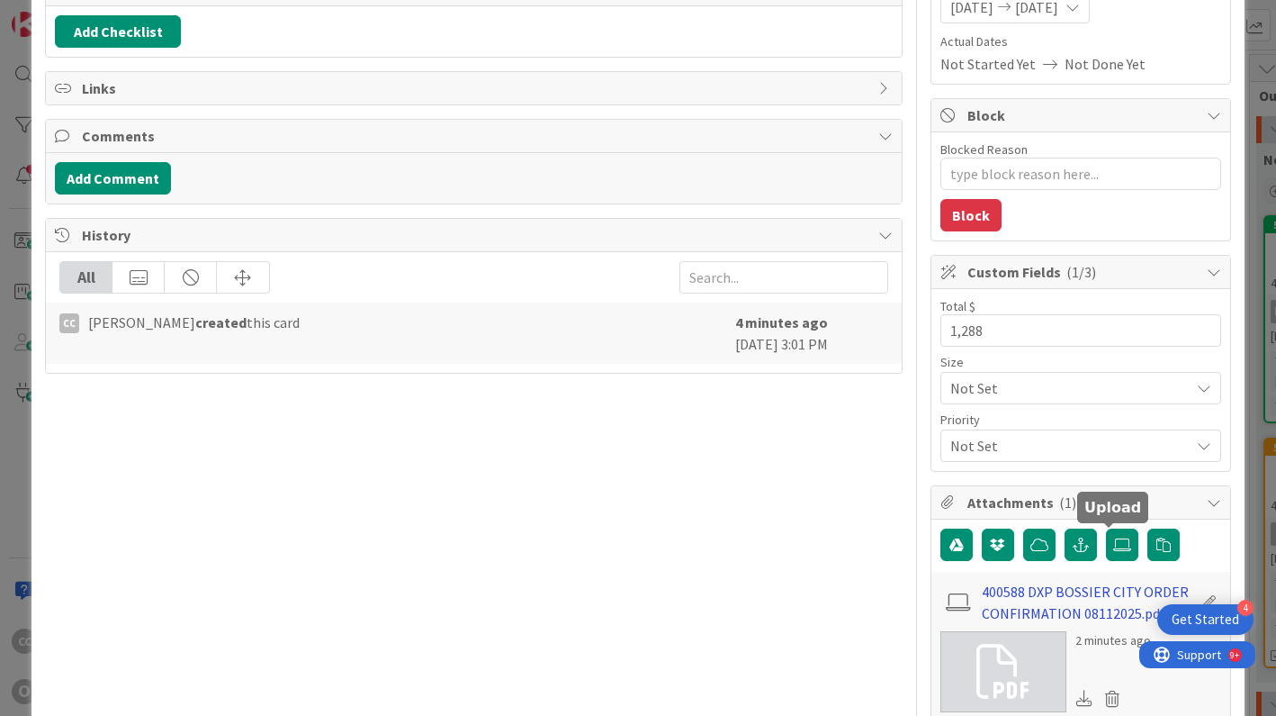
scroll to position [254, 0]
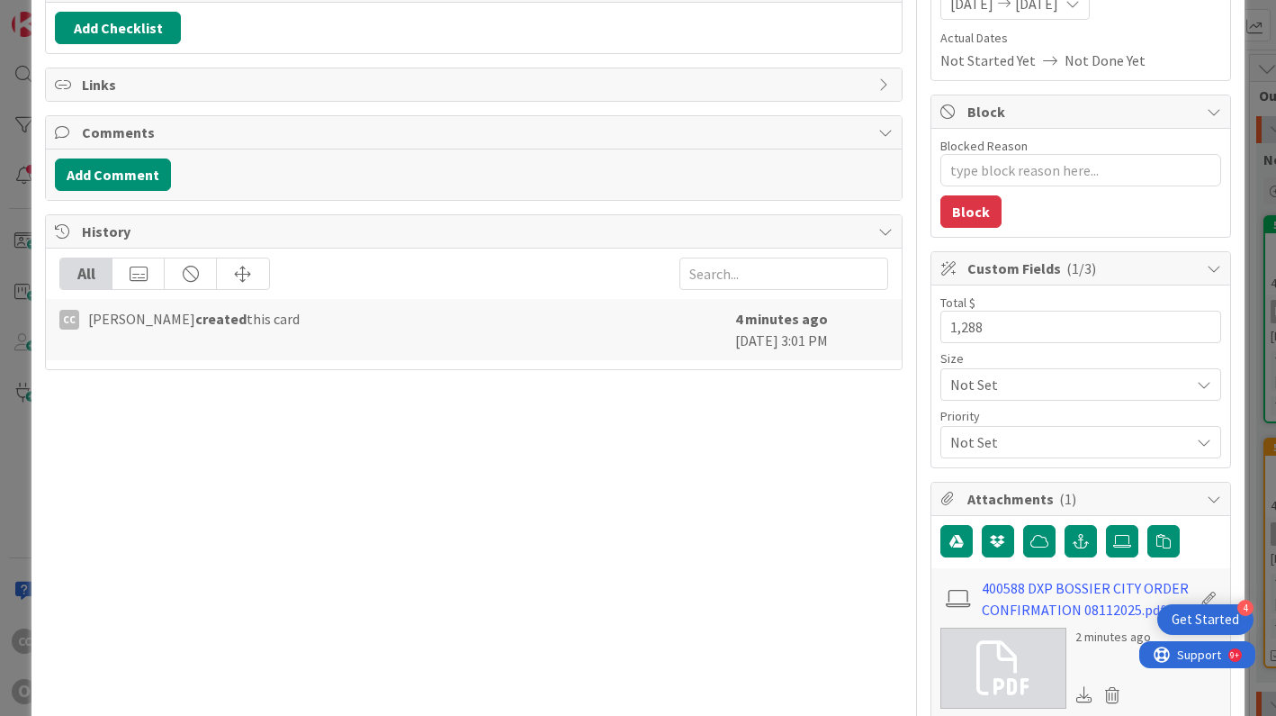
click at [738, 653] on div "Title 16 / 128 400588 DXP E333D Description CC [PERSON_NAME] joined 19 m ago Ow…" at bounding box center [473, 319] width 857 height 1006
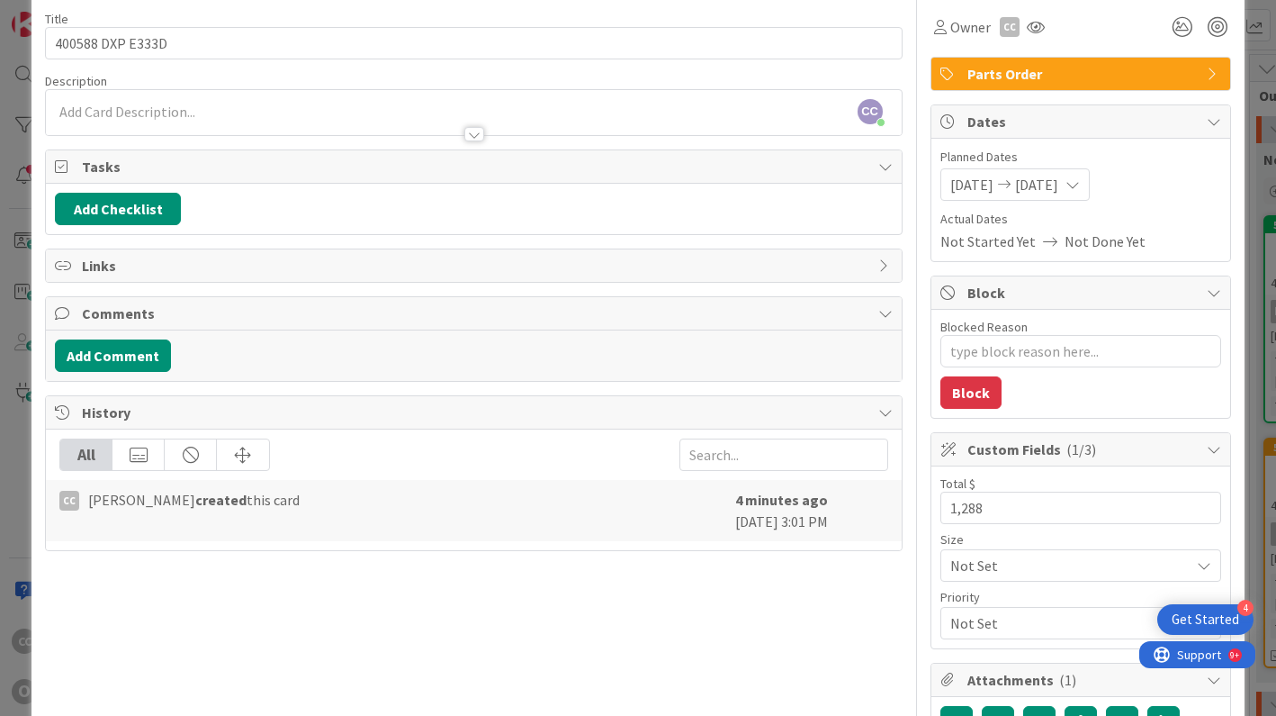
scroll to position [40, 0]
